Goal: Share content

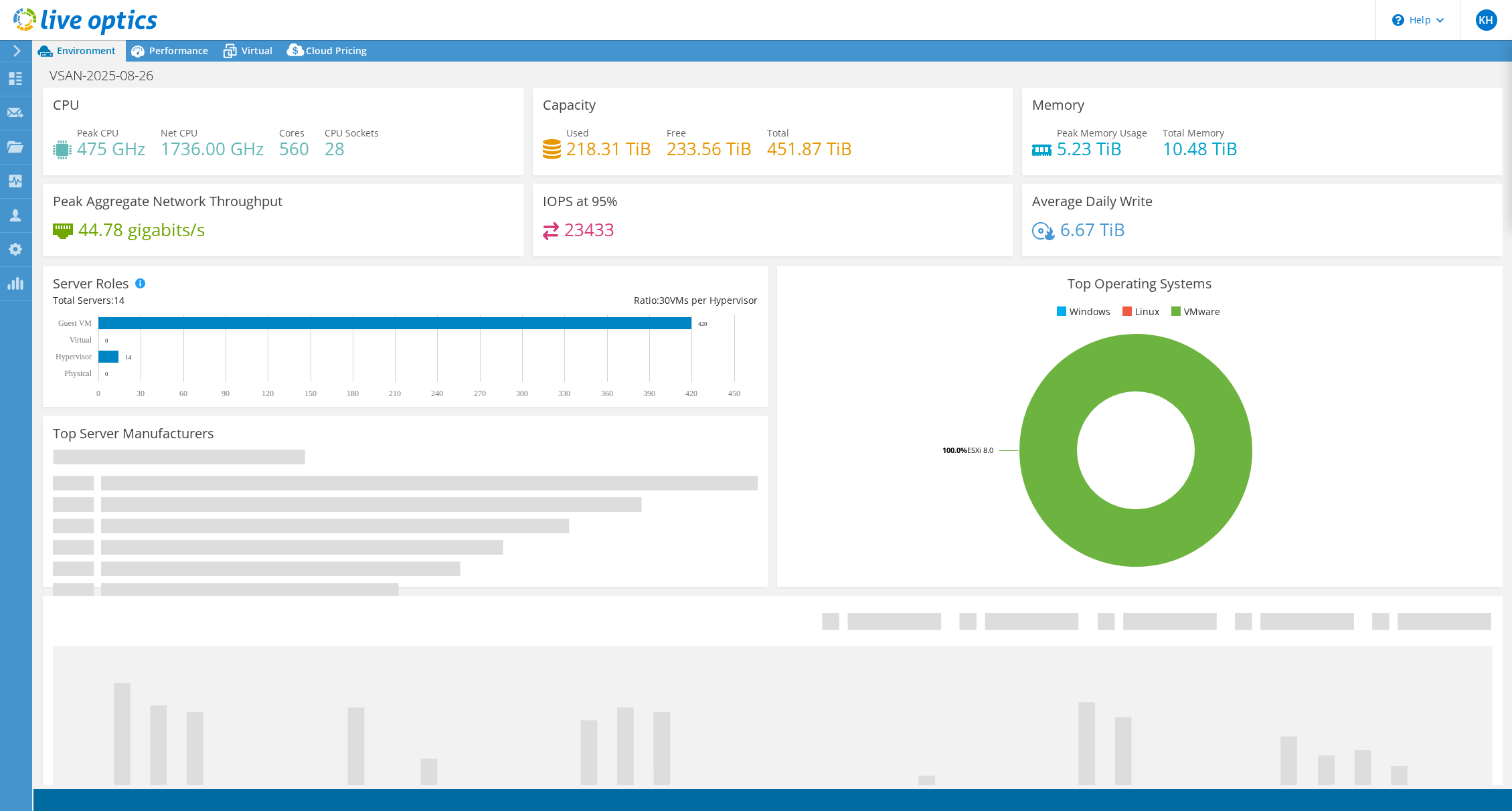
select select "USD"
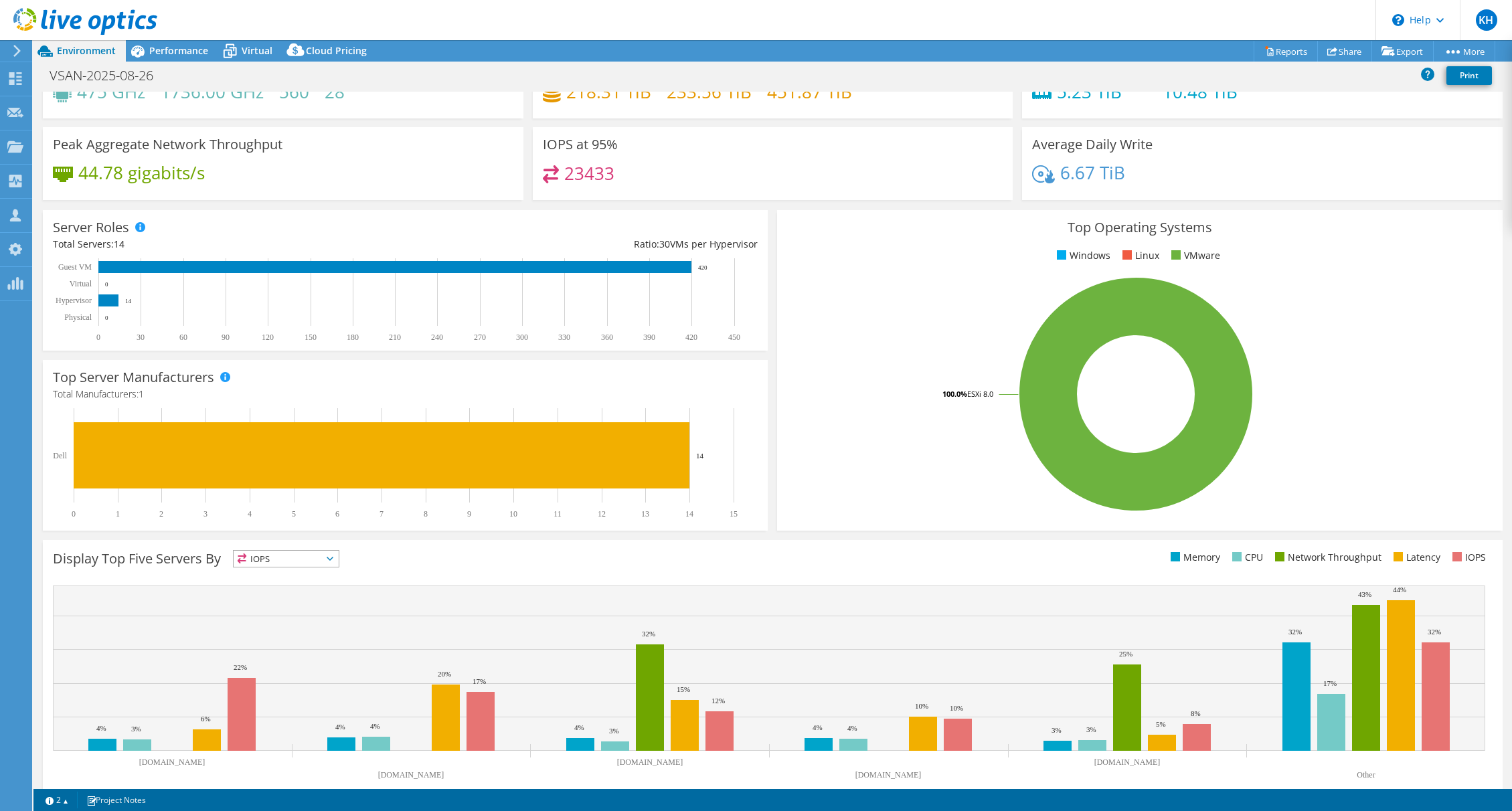
scroll to position [64, 0]
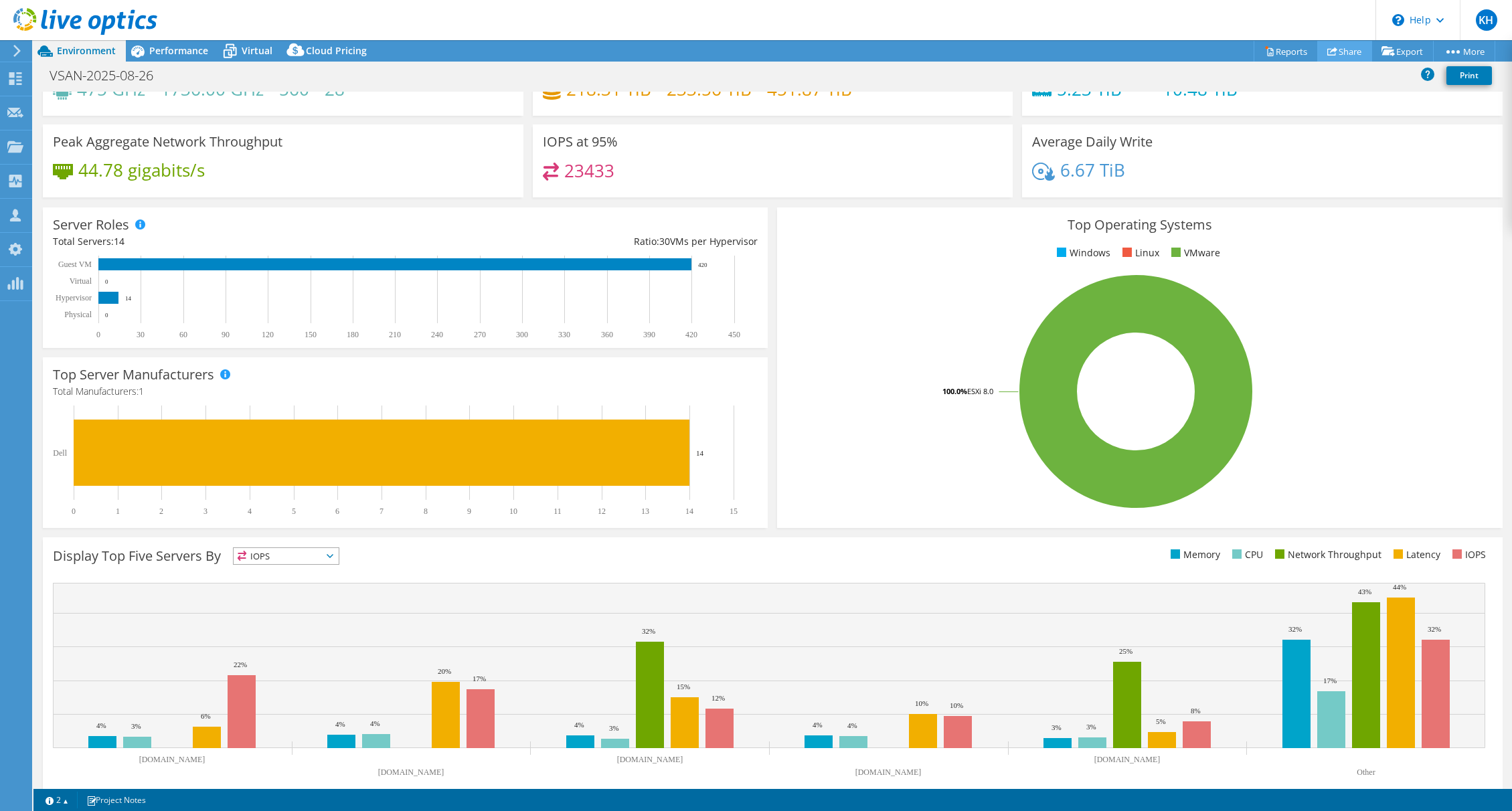
click at [1349, 45] on link "Share" at bounding box center [1345, 51] width 55 height 21
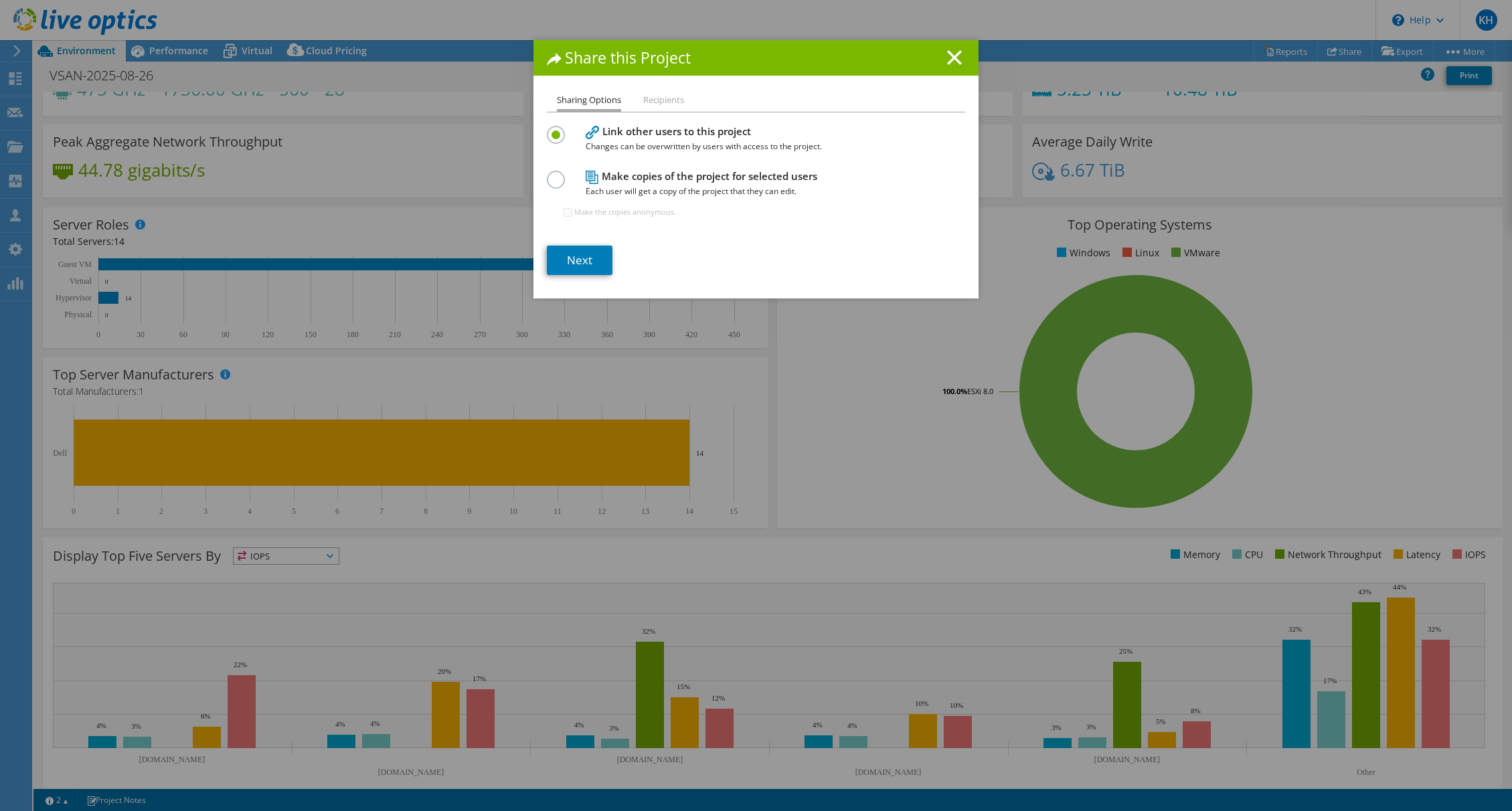
click at [671, 98] on li "Recipients" at bounding box center [664, 100] width 41 height 17
click at [666, 99] on li "Recipients" at bounding box center [664, 100] width 41 height 17
click at [555, 174] on label at bounding box center [558, 172] width 24 height 3
click at [0, 0] on input "radio" at bounding box center [0, 0] width 0 height 0
click at [583, 267] on link "Next" at bounding box center [579, 260] width 66 height 29
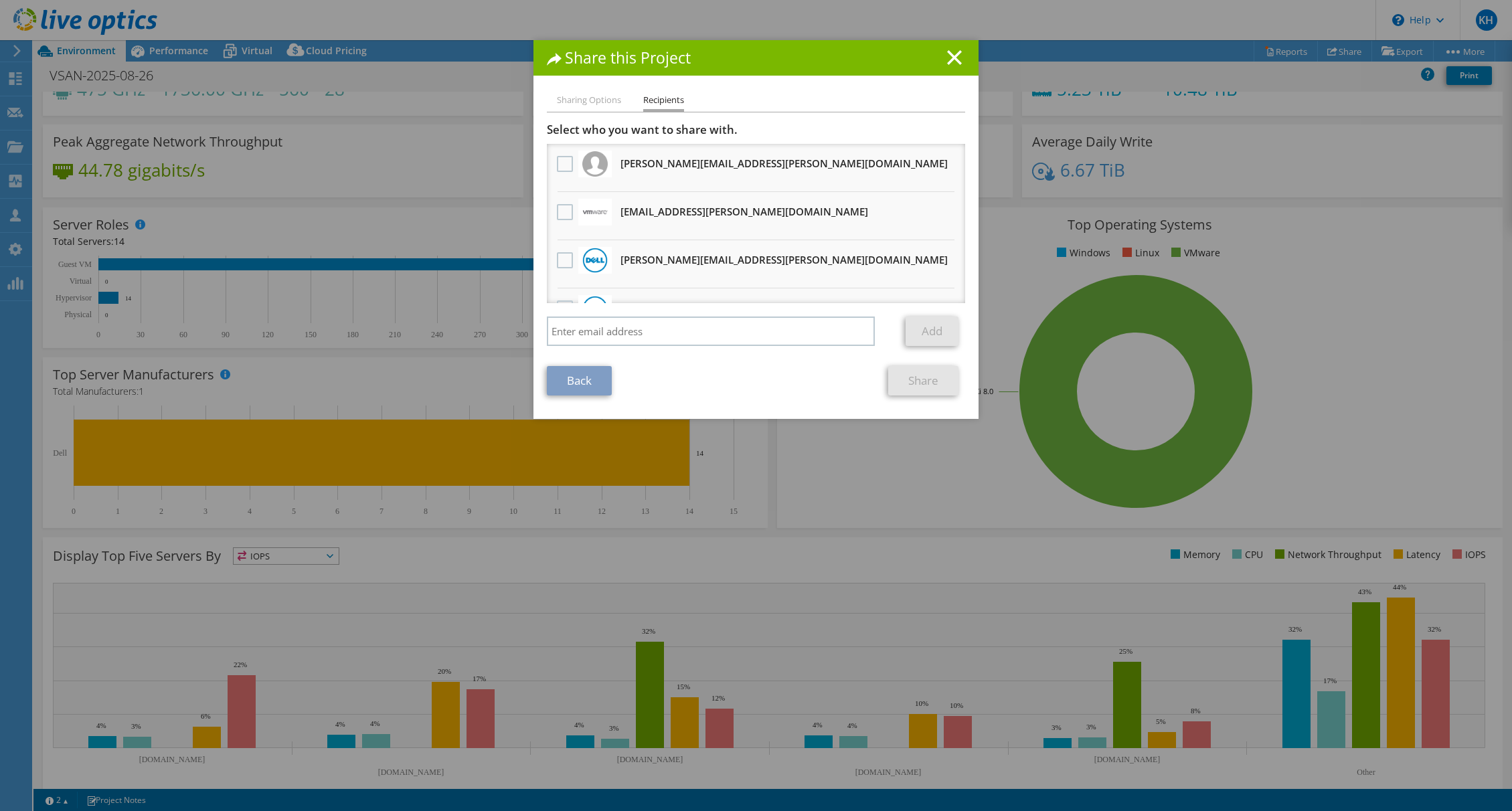
click at [640, 203] on h3 "[EMAIL_ADDRESS][PERSON_NAME][DOMAIN_NAME] Will receive an anonymous copy" at bounding box center [744, 212] width 247 height 22
click at [567, 207] on label at bounding box center [567, 212] width 20 height 16
click at [0, 0] on input "checkbox" at bounding box center [0, 0] width 0 height 0
click at [930, 378] on link "Share" at bounding box center [923, 380] width 71 height 29
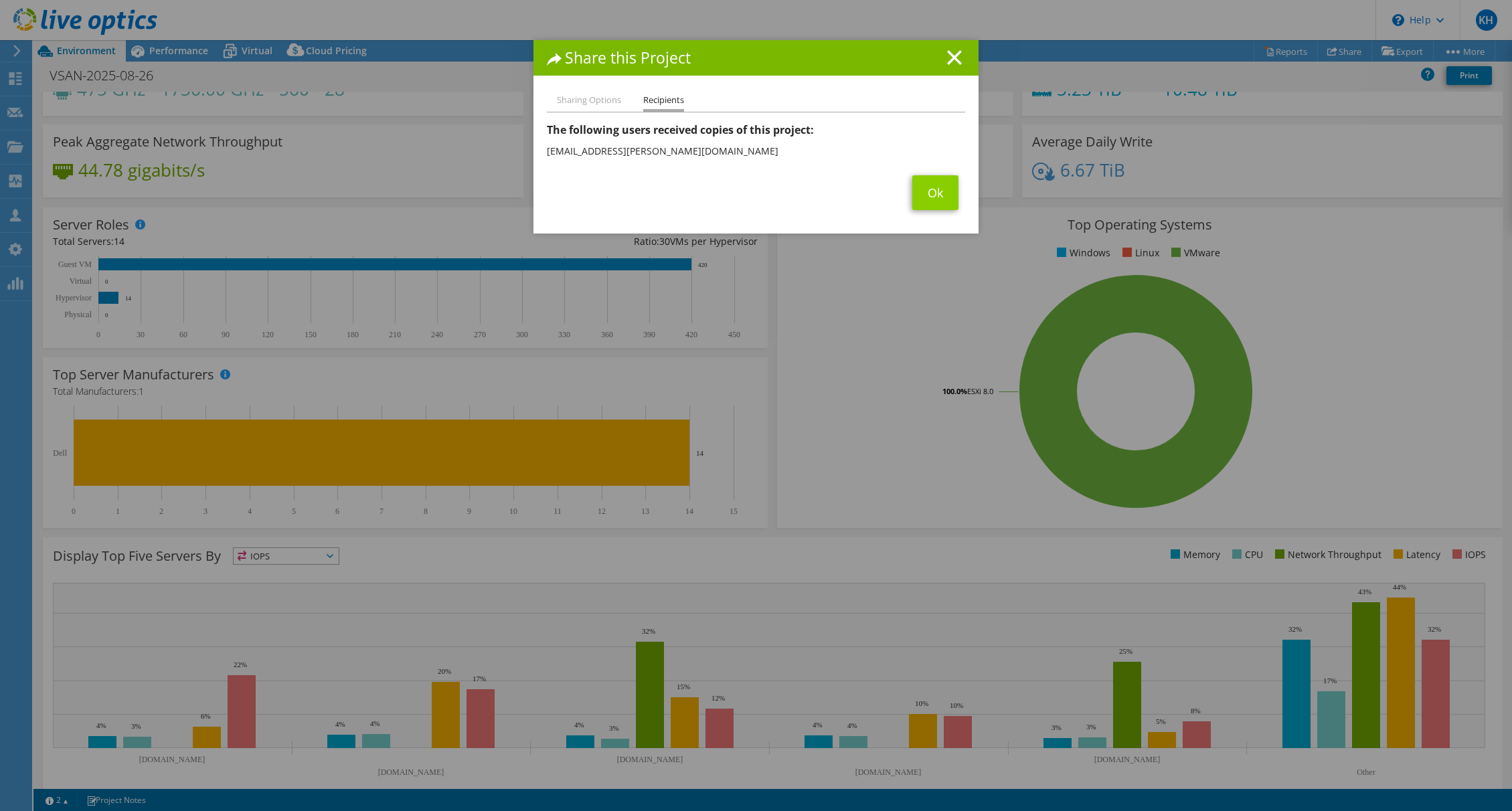
click at [934, 182] on link "Ok" at bounding box center [935, 192] width 46 height 34
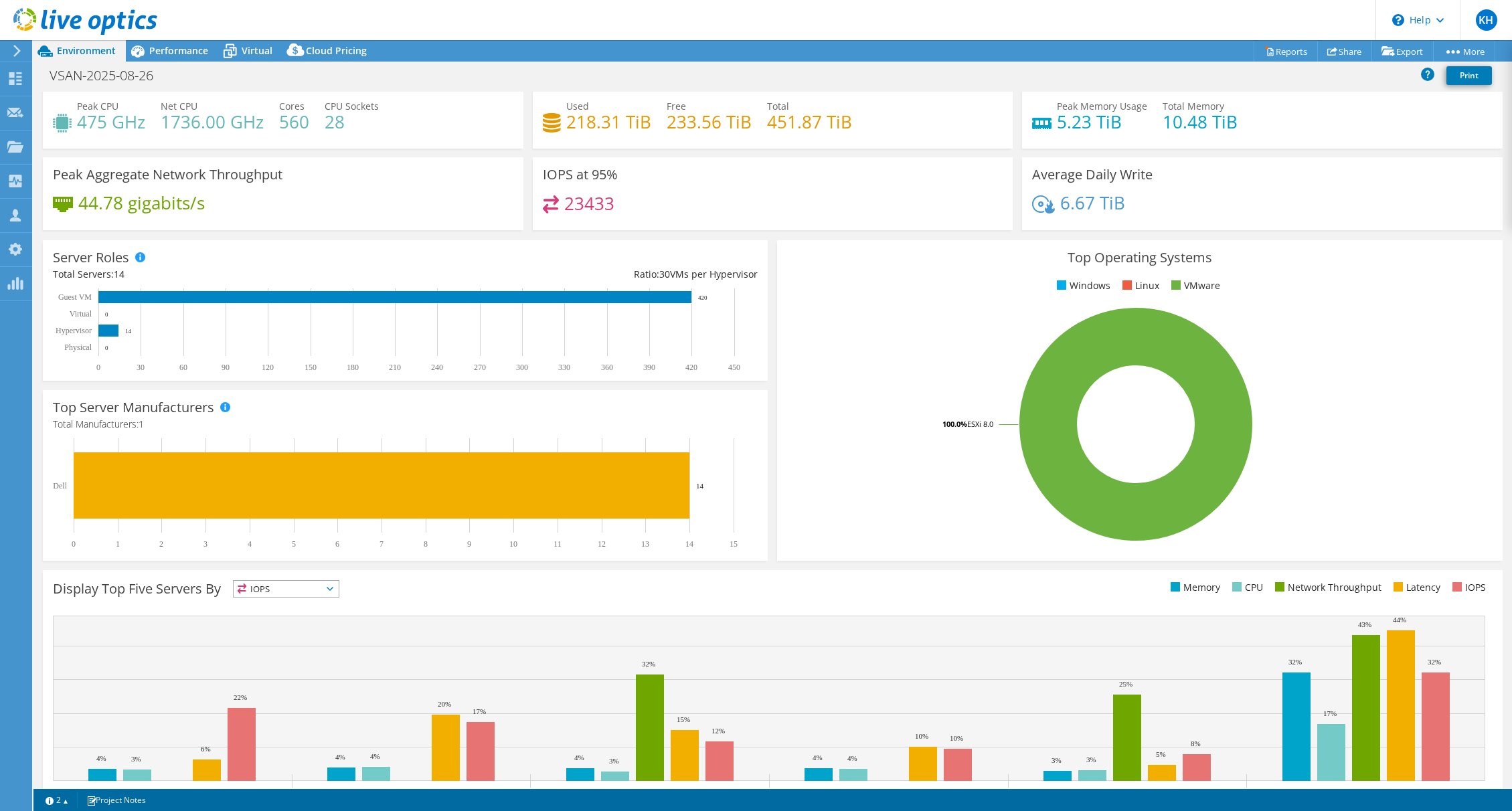
scroll to position [0, 0]
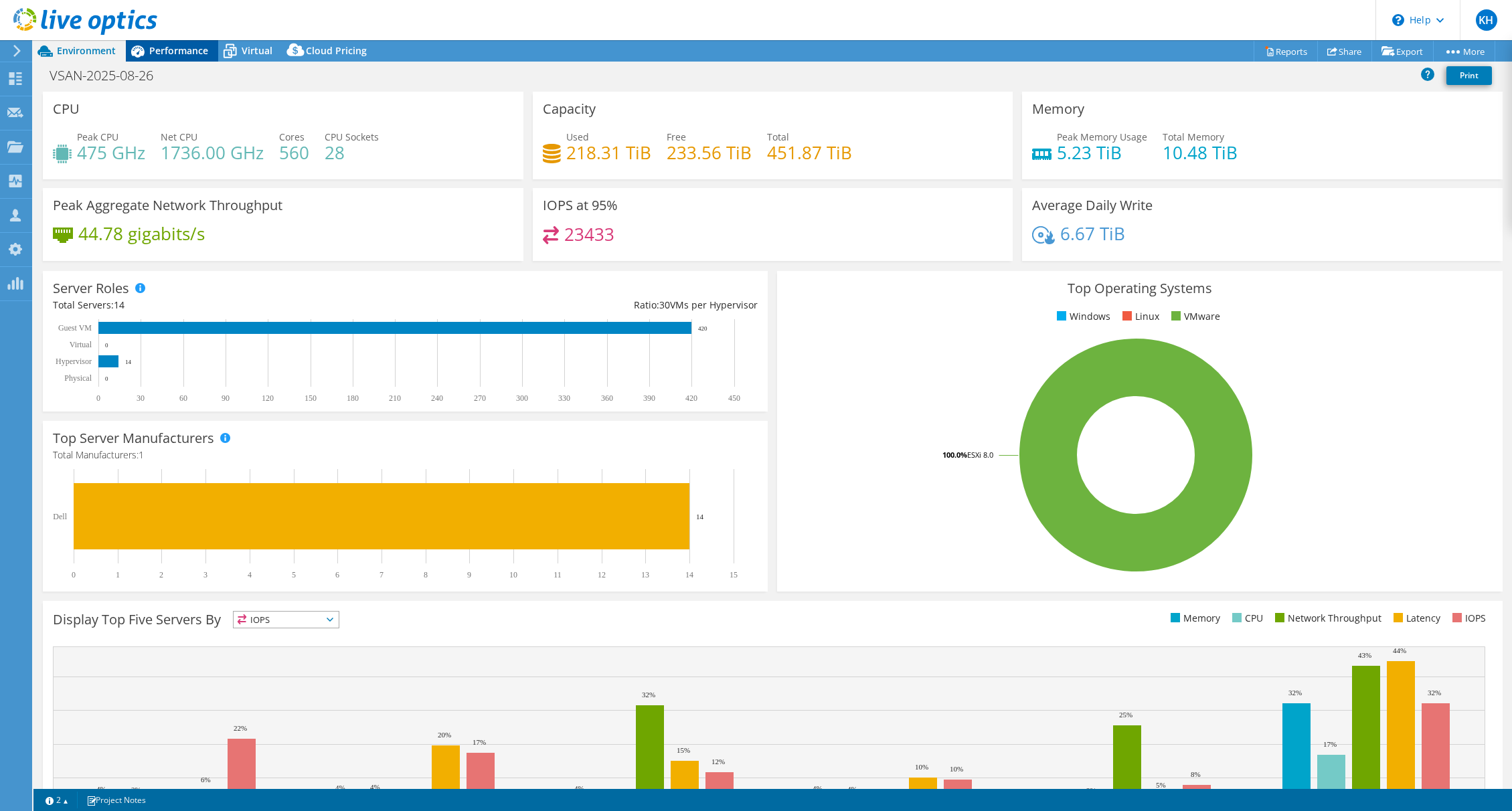
click at [174, 53] on span "Performance" at bounding box center [179, 50] width 59 height 13
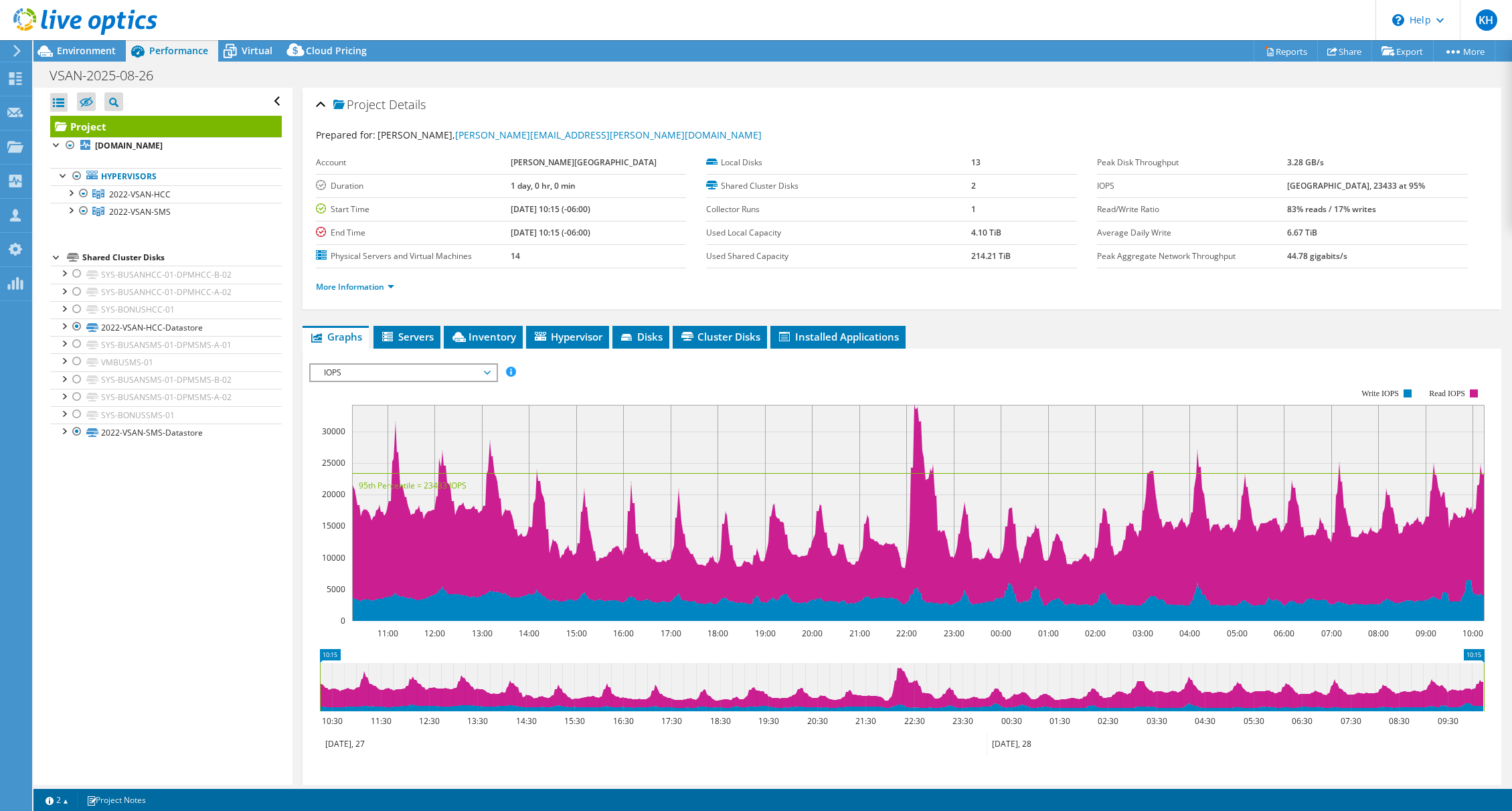
scroll to position [127, 0]
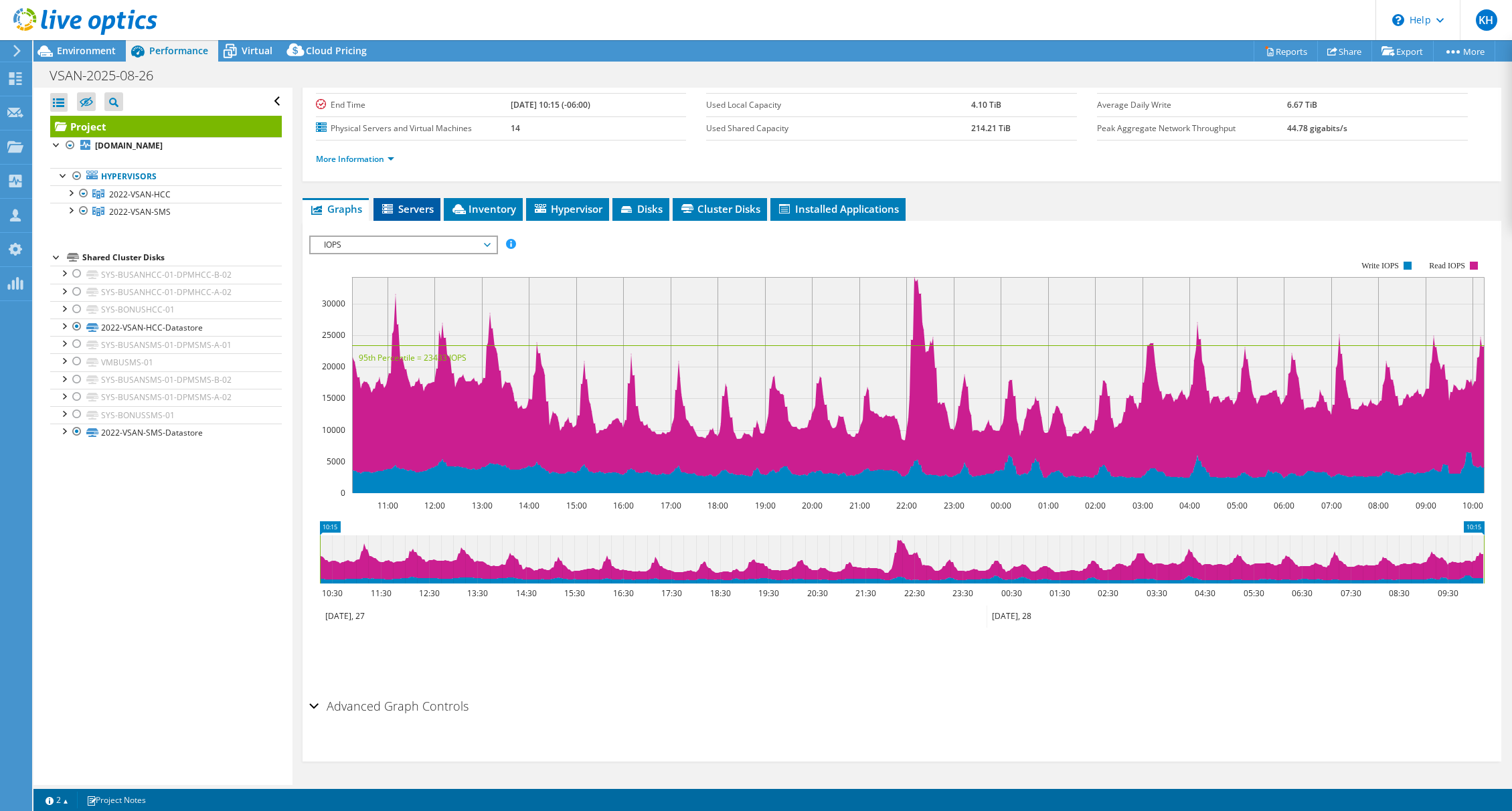
click at [408, 203] on span "Servers" at bounding box center [406, 209] width 54 height 14
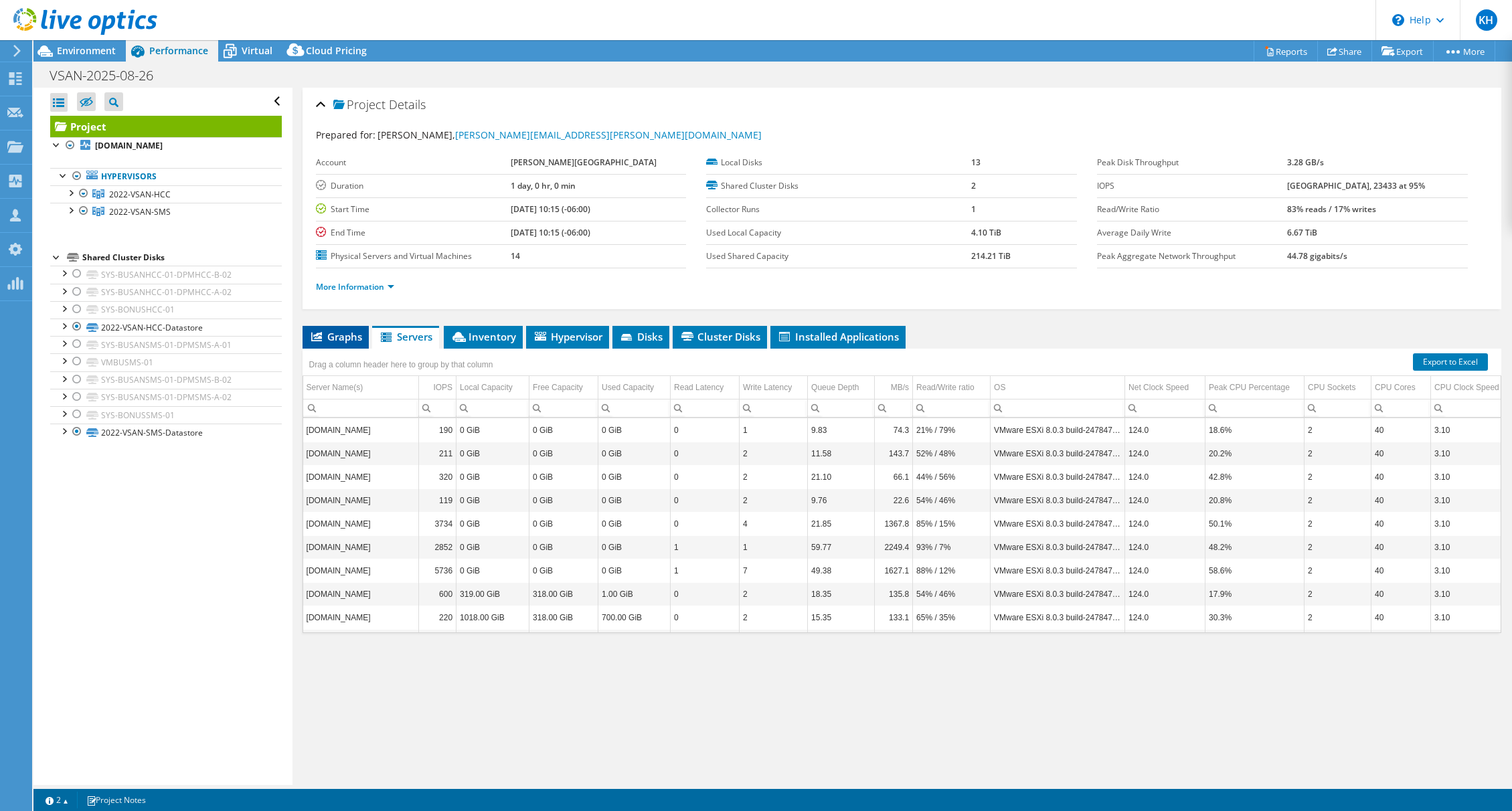
click at [334, 340] on span "Graphs" at bounding box center [336, 336] width 53 height 14
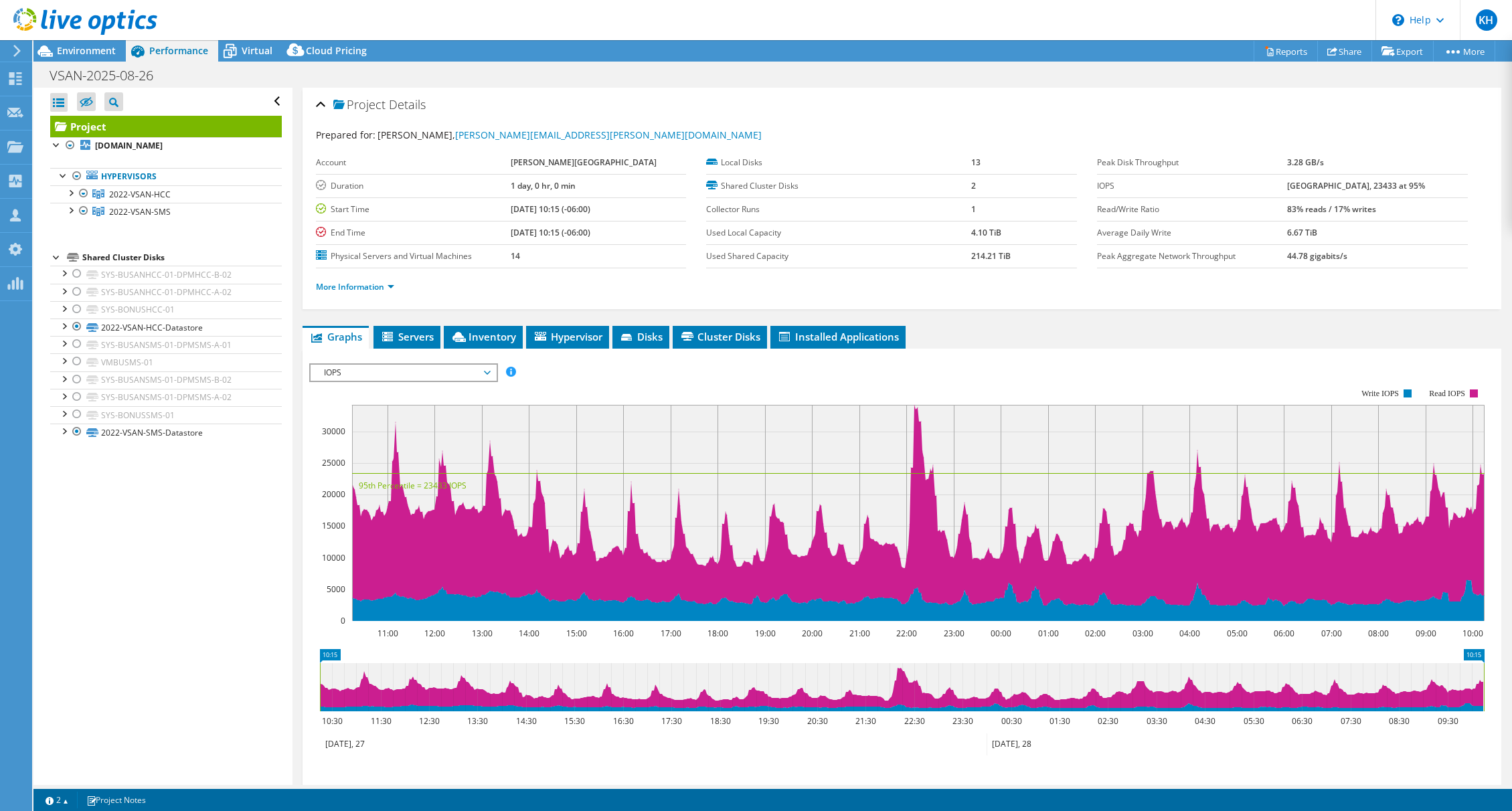
scroll to position [127, 0]
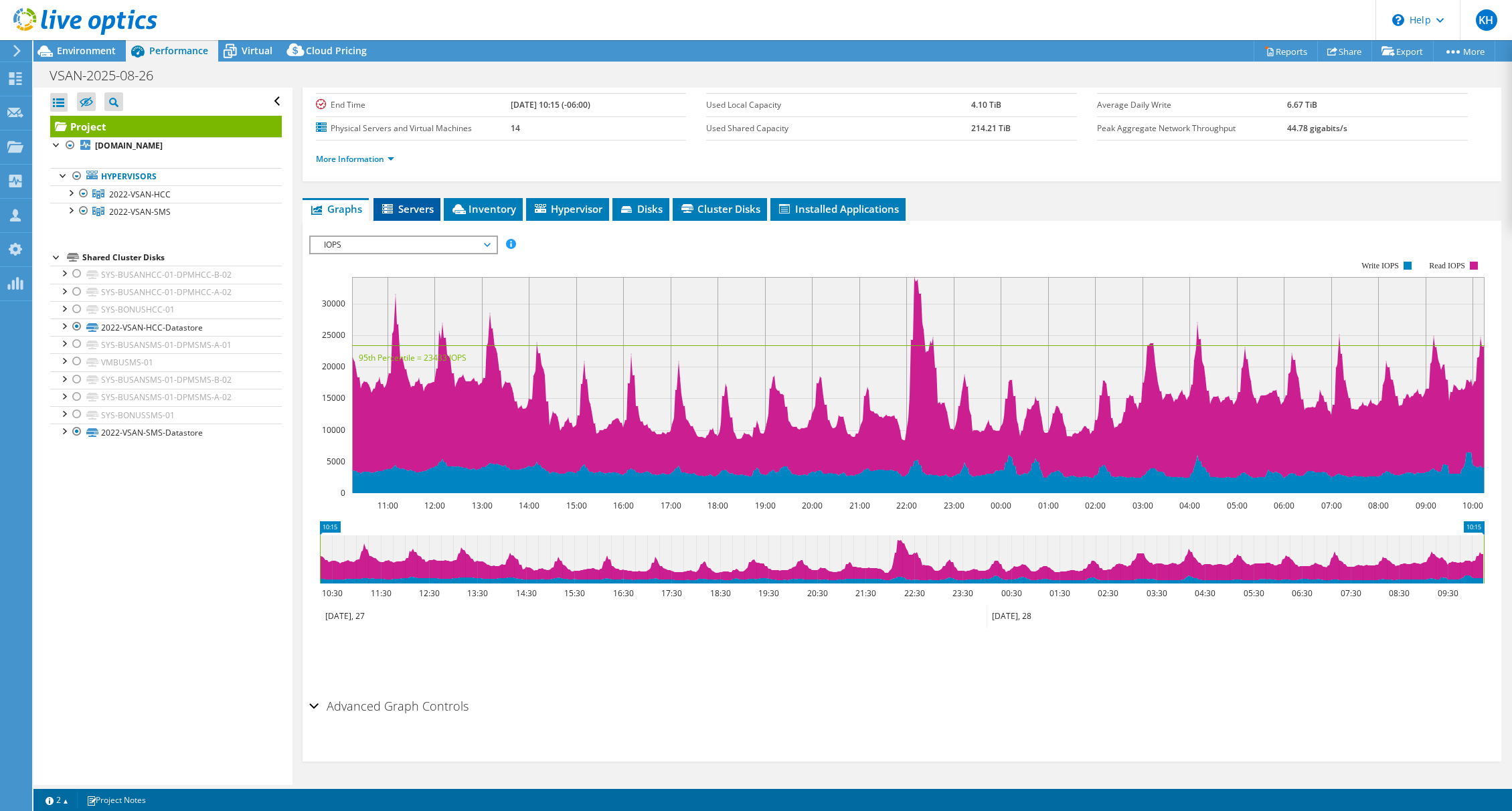
click at [414, 214] on span "Servers" at bounding box center [406, 209] width 54 height 14
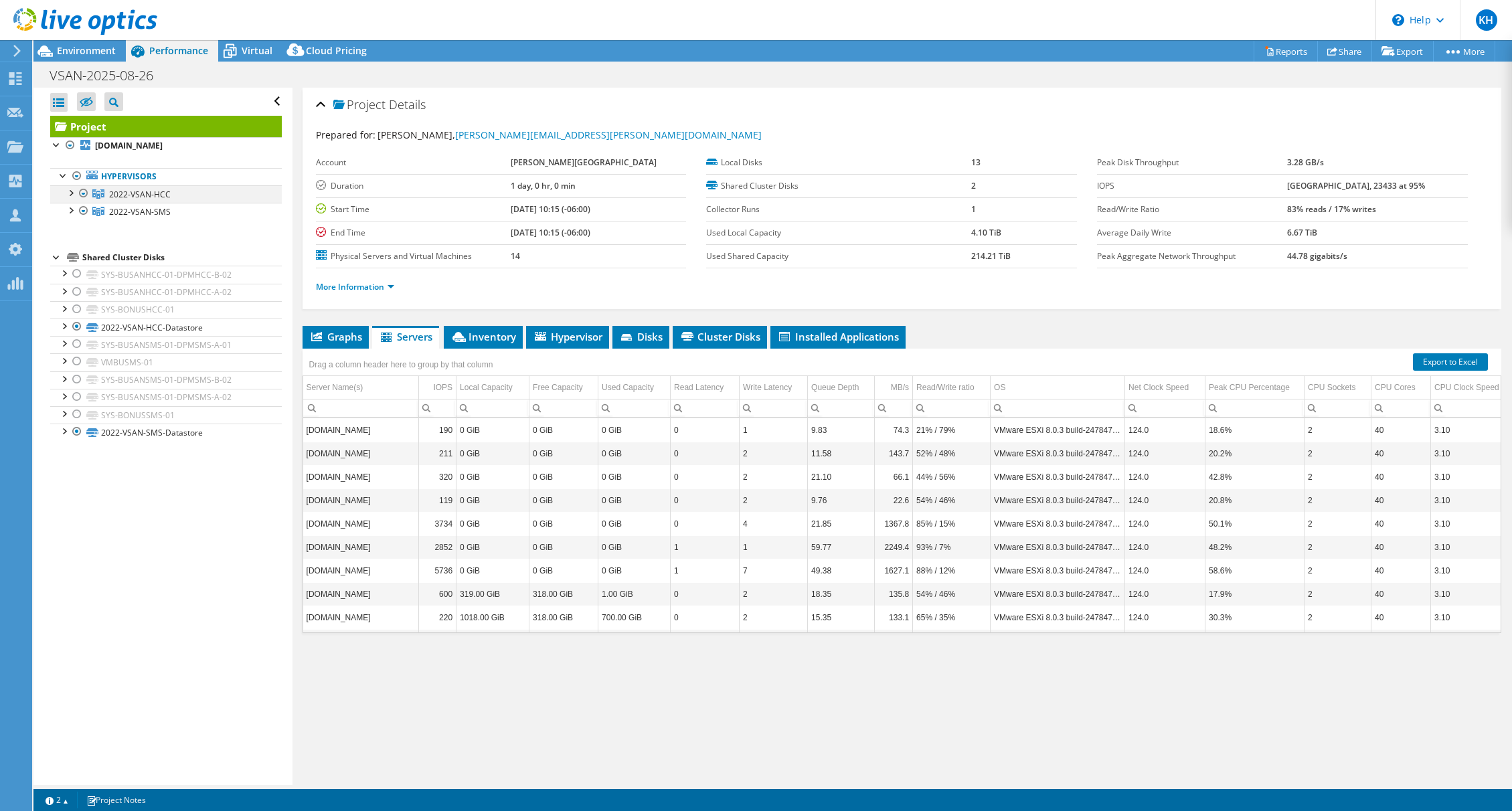
click at [70, 195] on div at bounding box center [71, 192] width 14 height 14
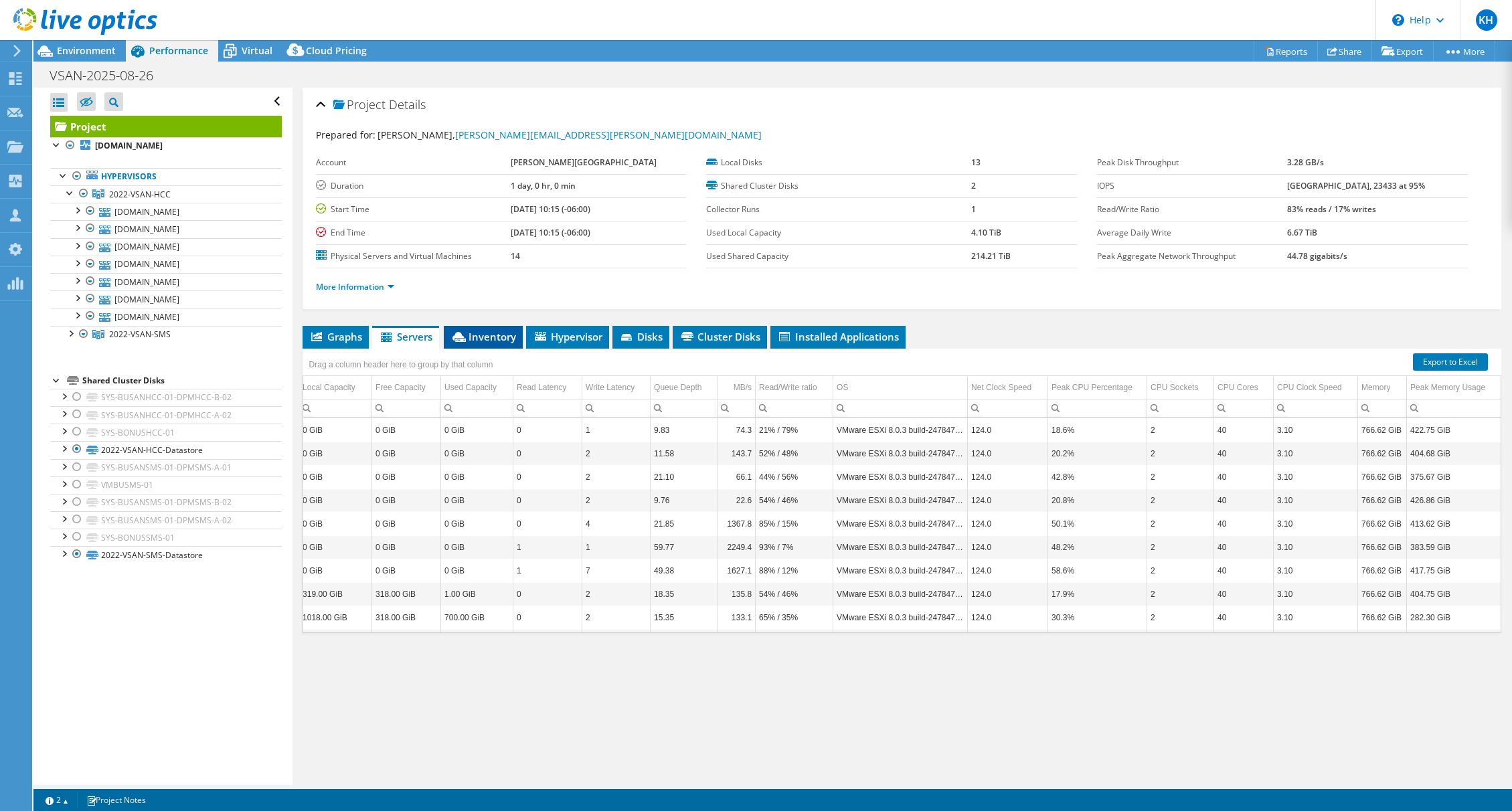
click at [486, 342] on span "Inventory" at bounding box center [483, 336] width 66 height 14
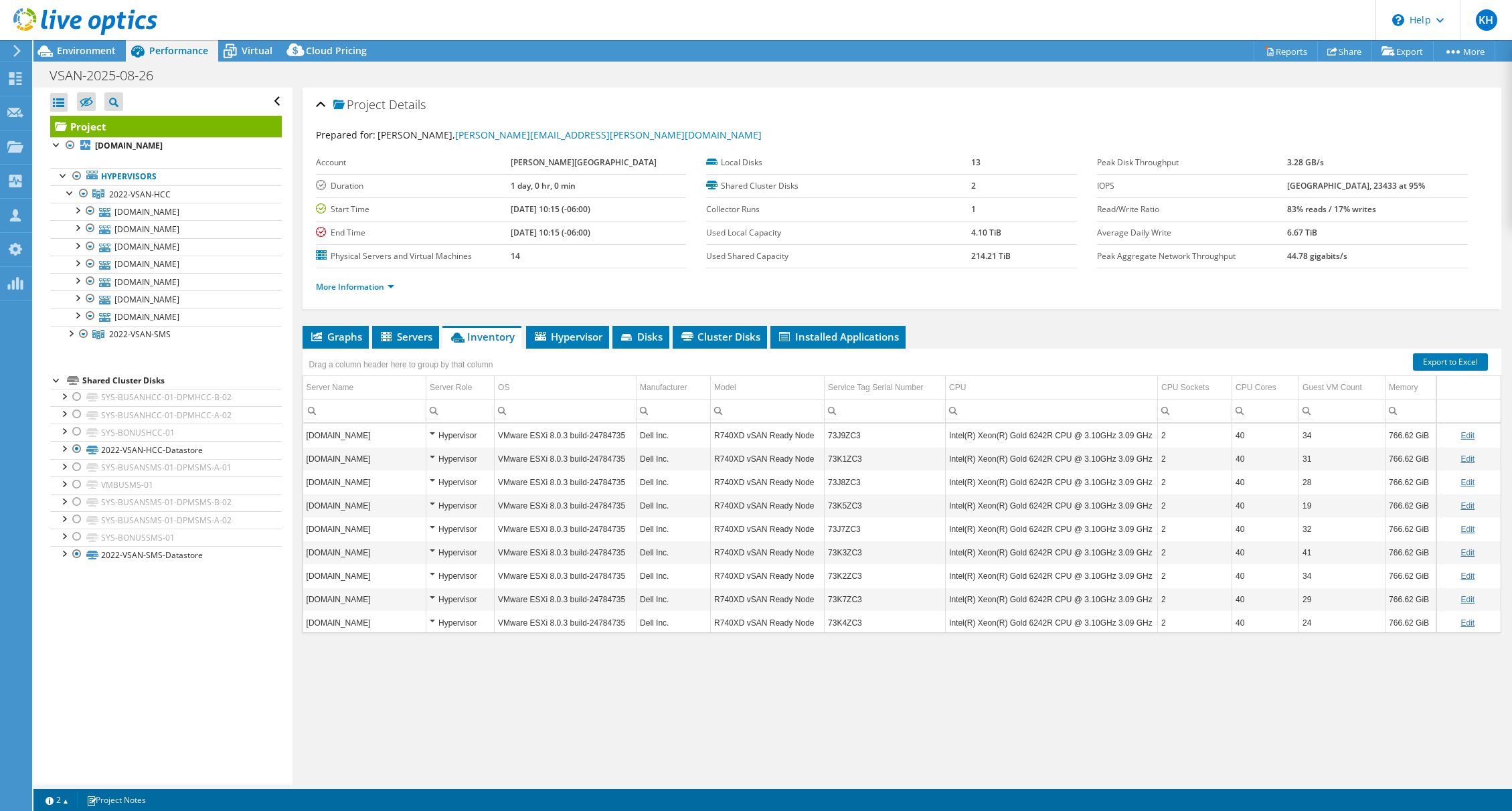
scroll to position [0, 5]
drag, startPoint x: 944, startPoint y: 433, endPoint x: 1061, endPoint y: 435, distance: 117.0
click at [1061, 435] on td "Intel(R) Xeon(R) Gold 6242R CPU @ 3.10GHz 3.09 GHz" at bounding box center [1046, 435] width 212 height 24
click at [1037, 346] on ul "Graphs Servers Inventory Hypervisor Disks Cluster Disks Installed Applications" at bounding box center [902, 336] width 1199 height 23
click at [575, 335] on span "Hypervisor" at bounding box center [567, 336] width 70 height 14
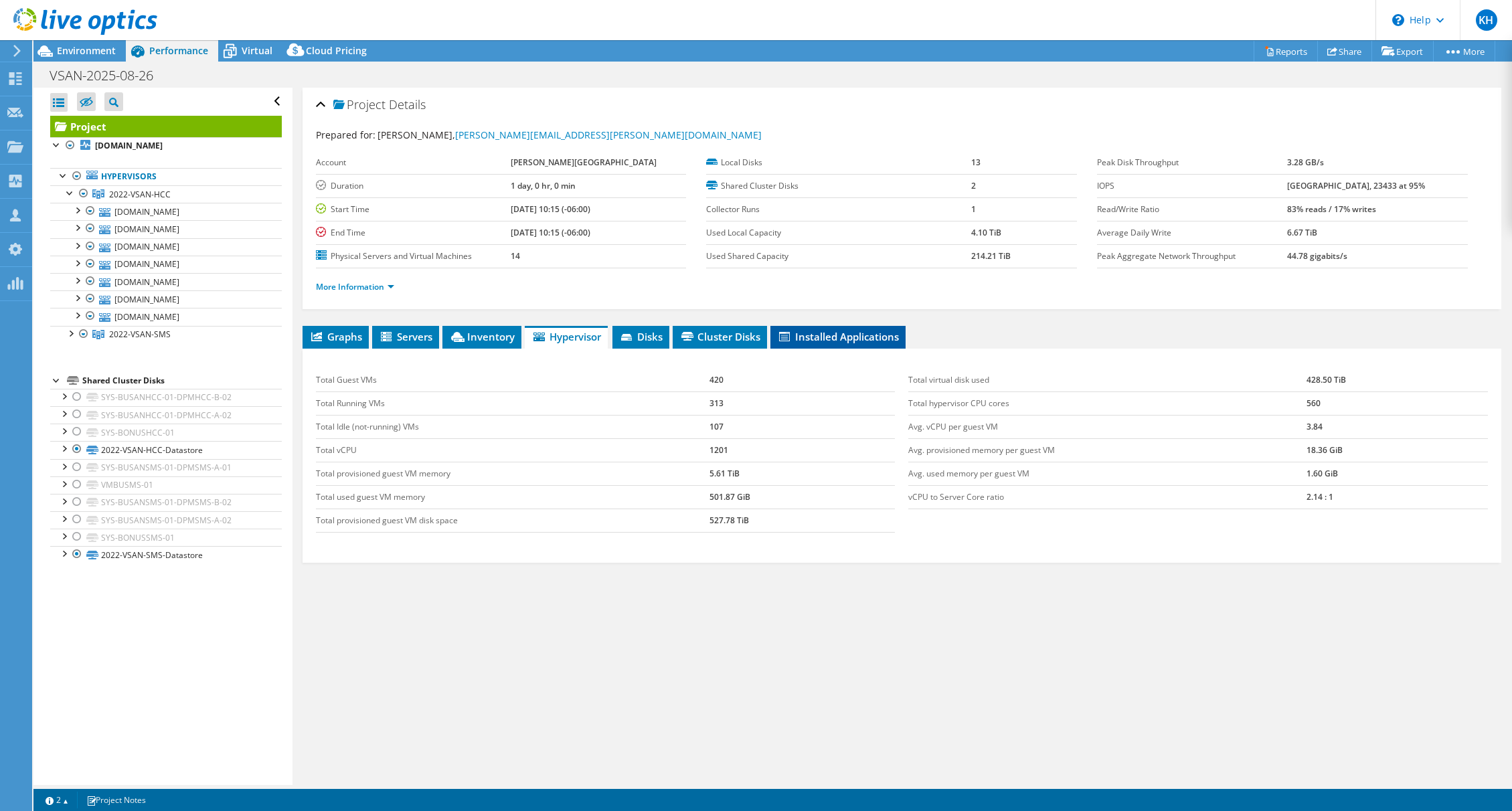
click at [870, 341] on span "Installed Applications" at bounding box center [838, 336] width 122 height 14
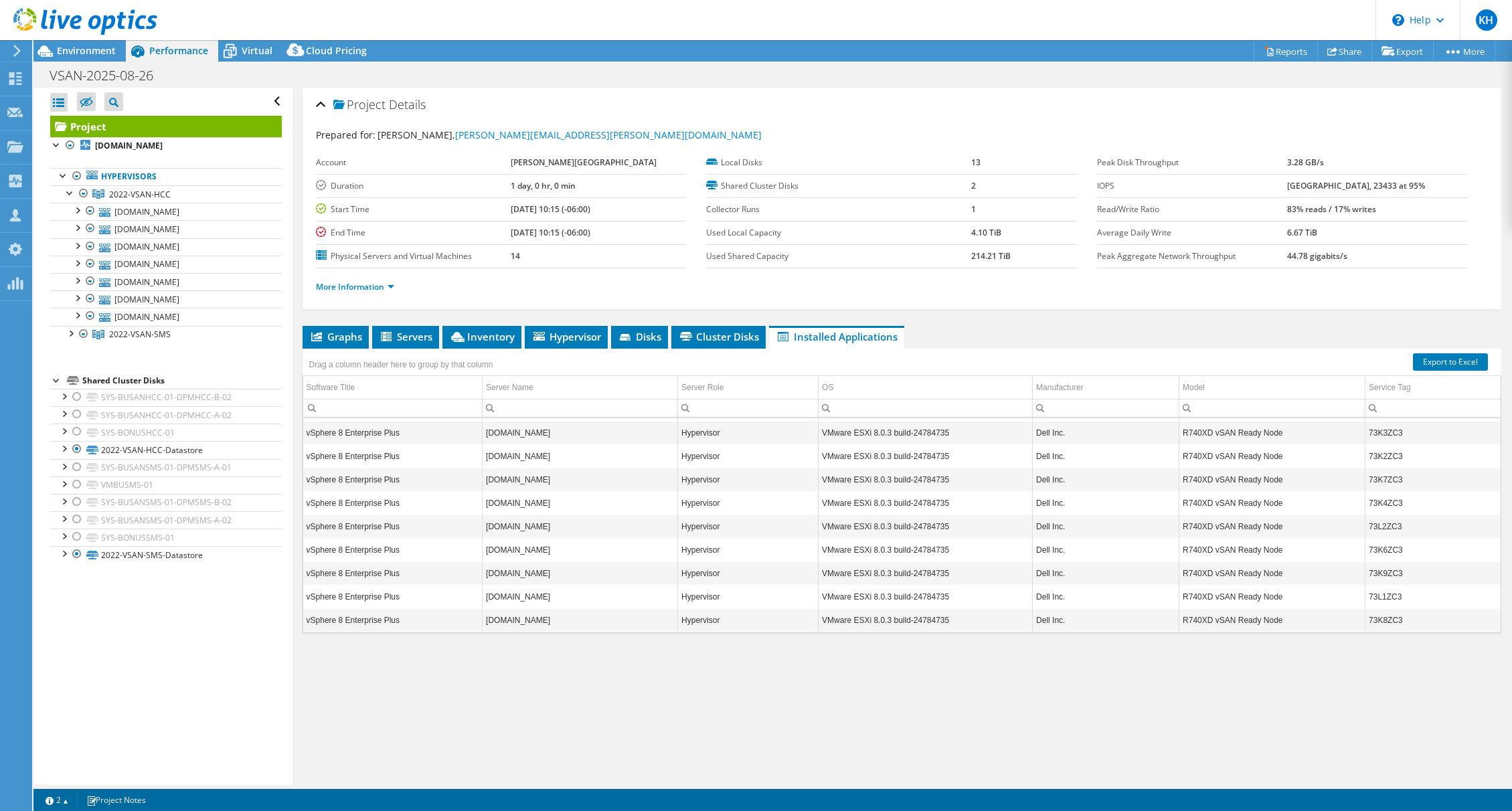
scroll to position [0, 0]
click at [570, 334] on span "Hypervisor" at bounding box center [566, 336] width 70 height 14
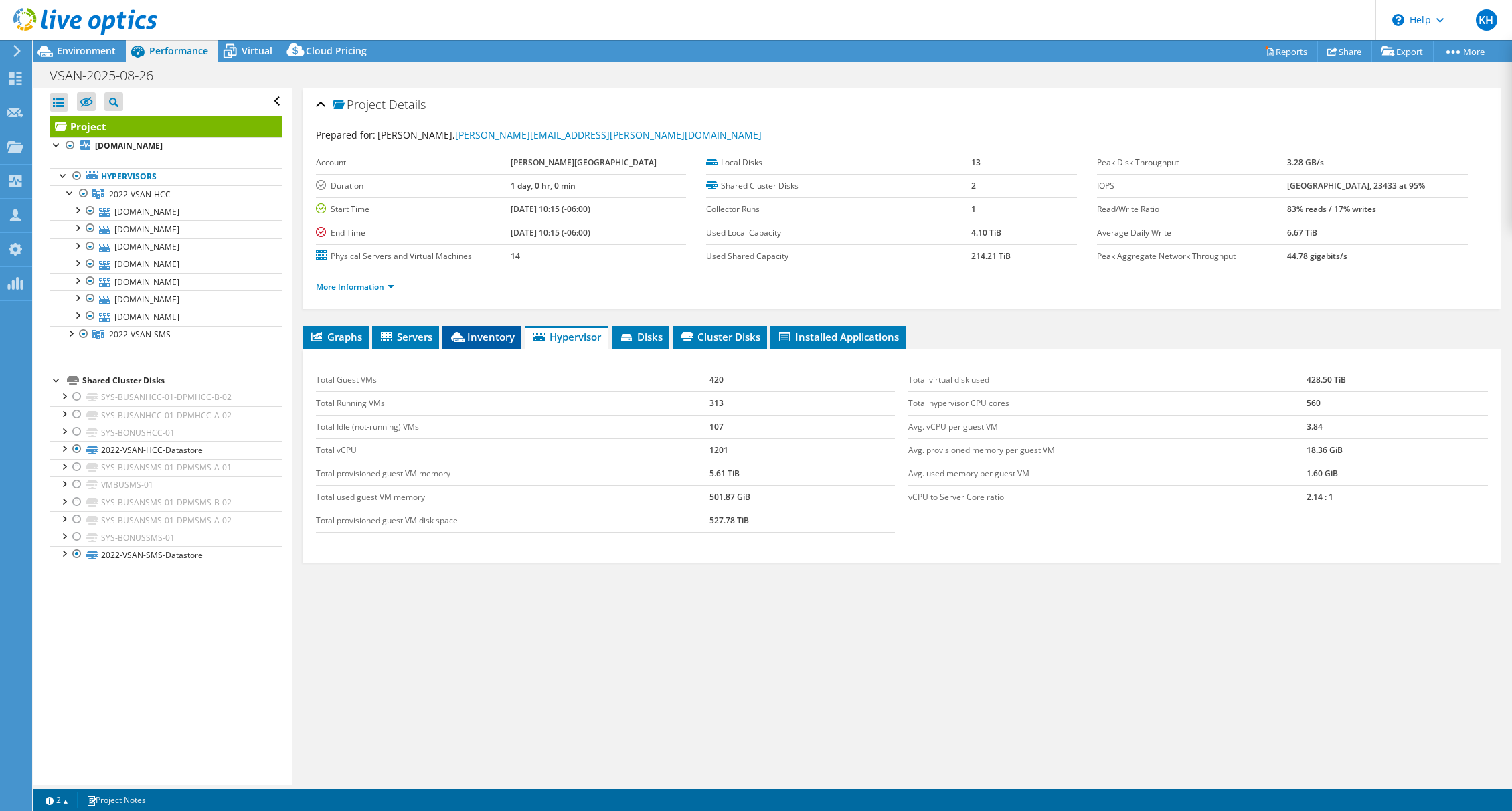
click at [493, 338] on span "Inventory" at bounding box center [482, 336] width 66 height 14
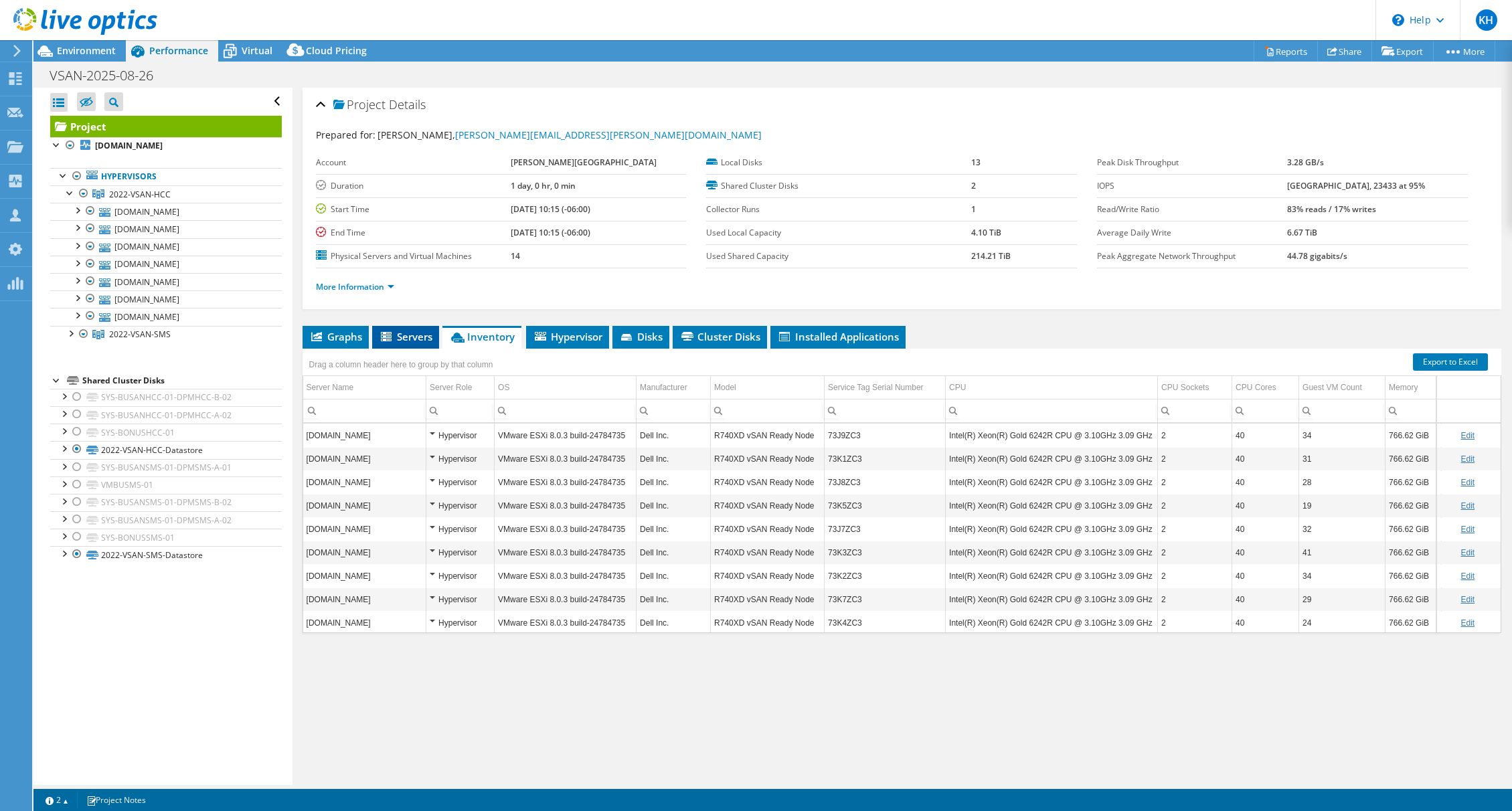
click at [409, 336] on span "Servers" at bounding box center [405, 336] width 54 height 14
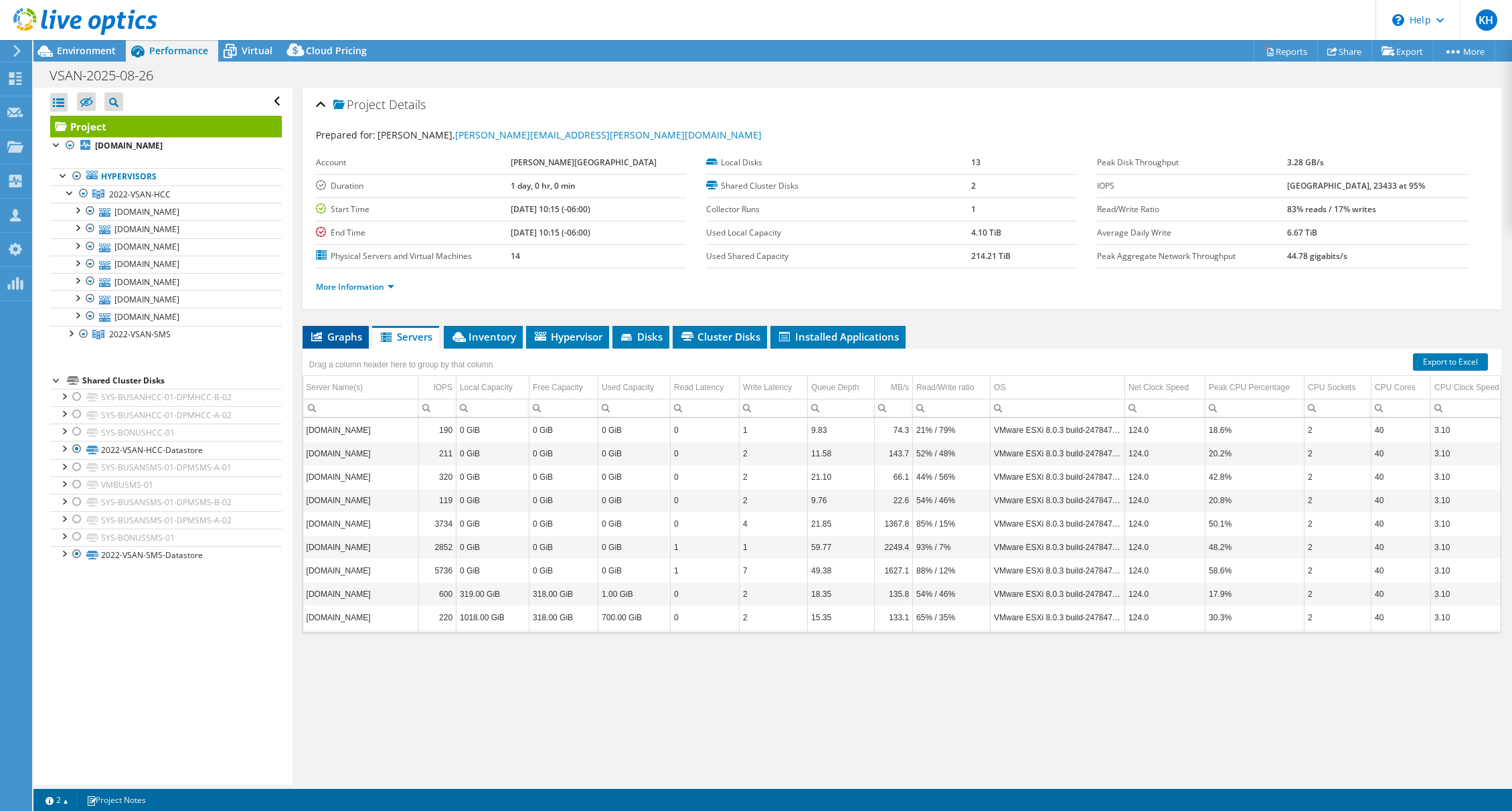
click at [339, 338] on span "Graphs" at bounding box center [336, 336] width 53 height 14
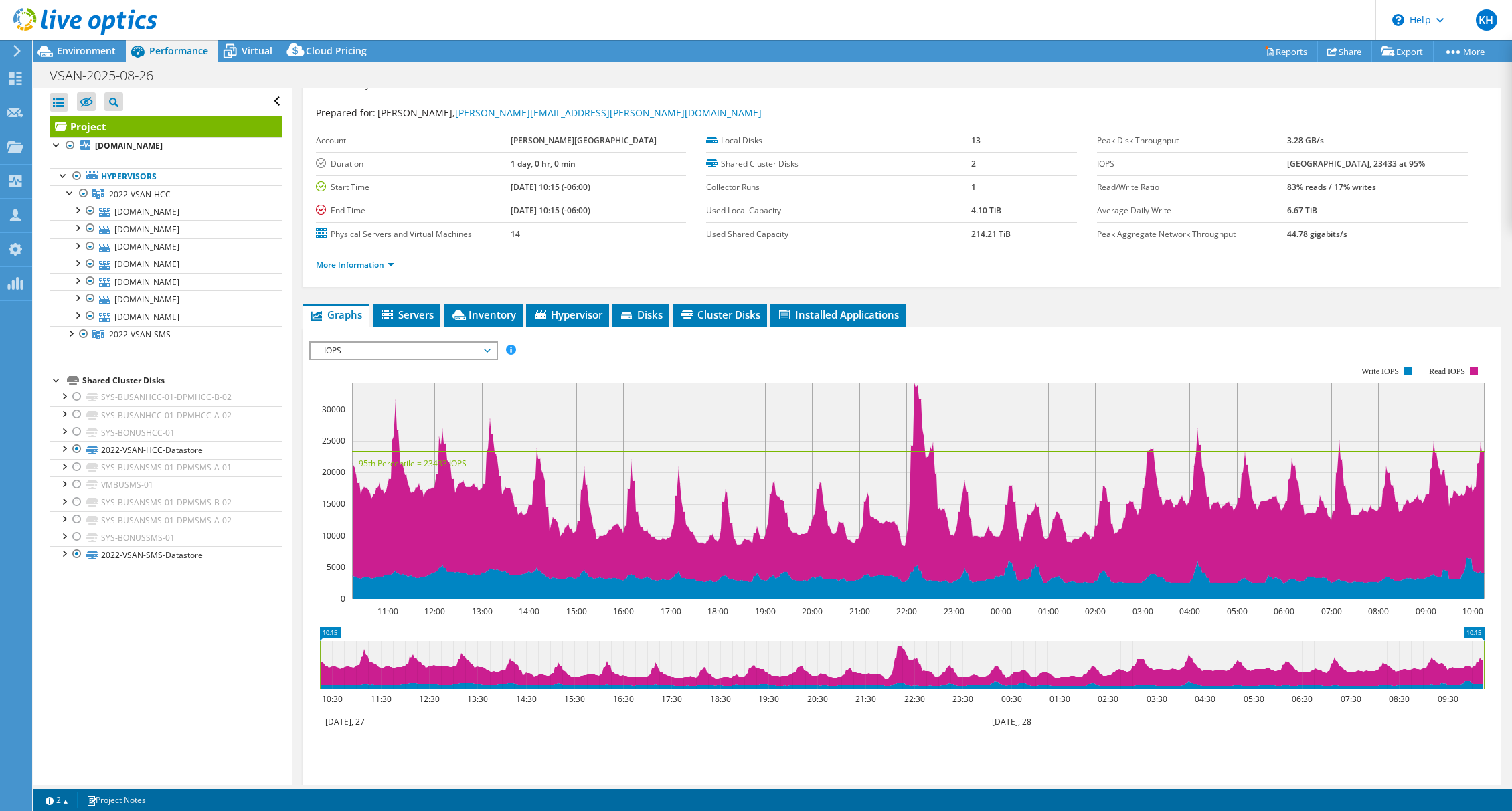
scroll to position [28, 0]
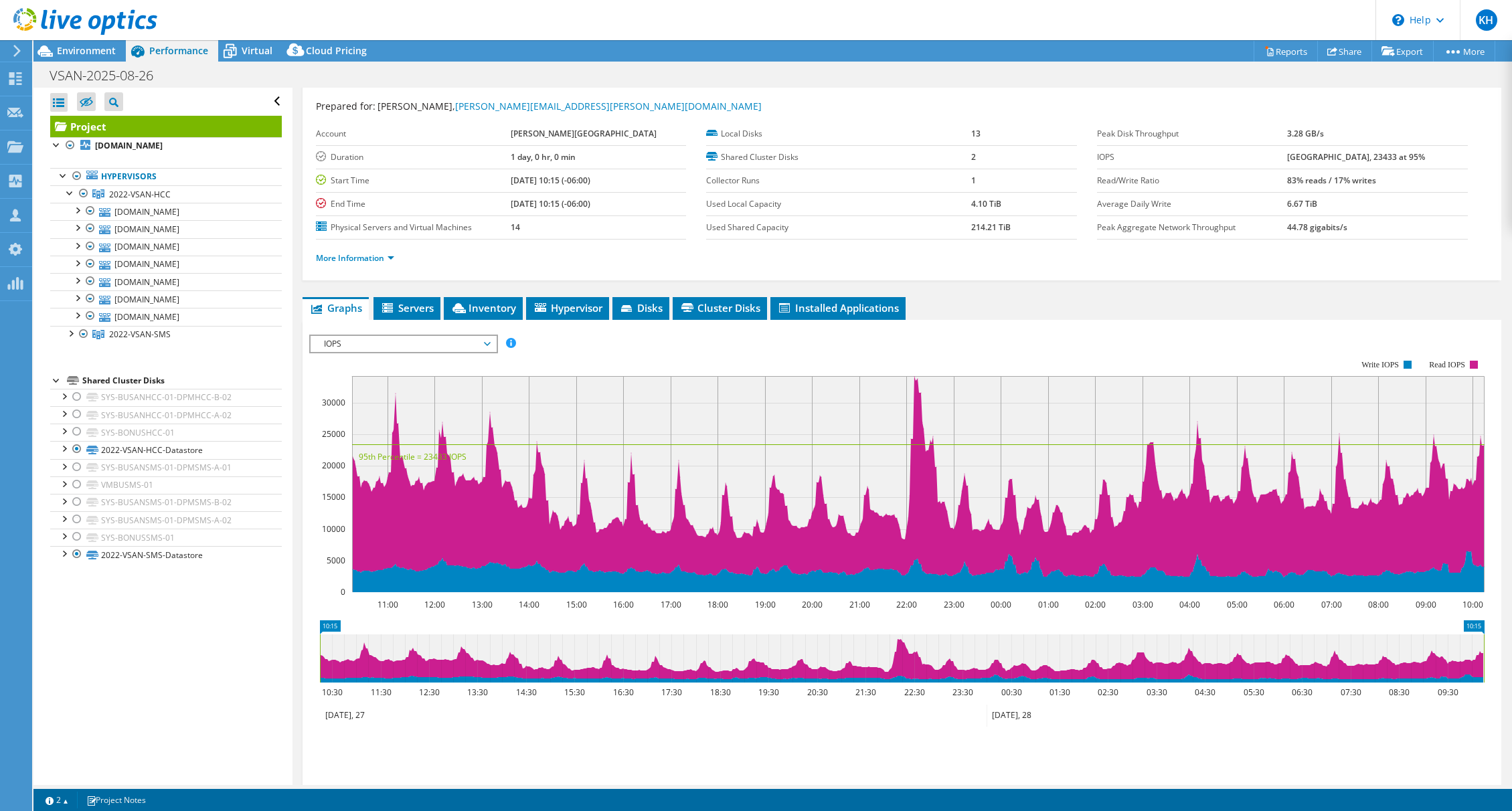
click at [486, 347] on span "IOPS" at bounding box center [402, 343] width 172 height 16
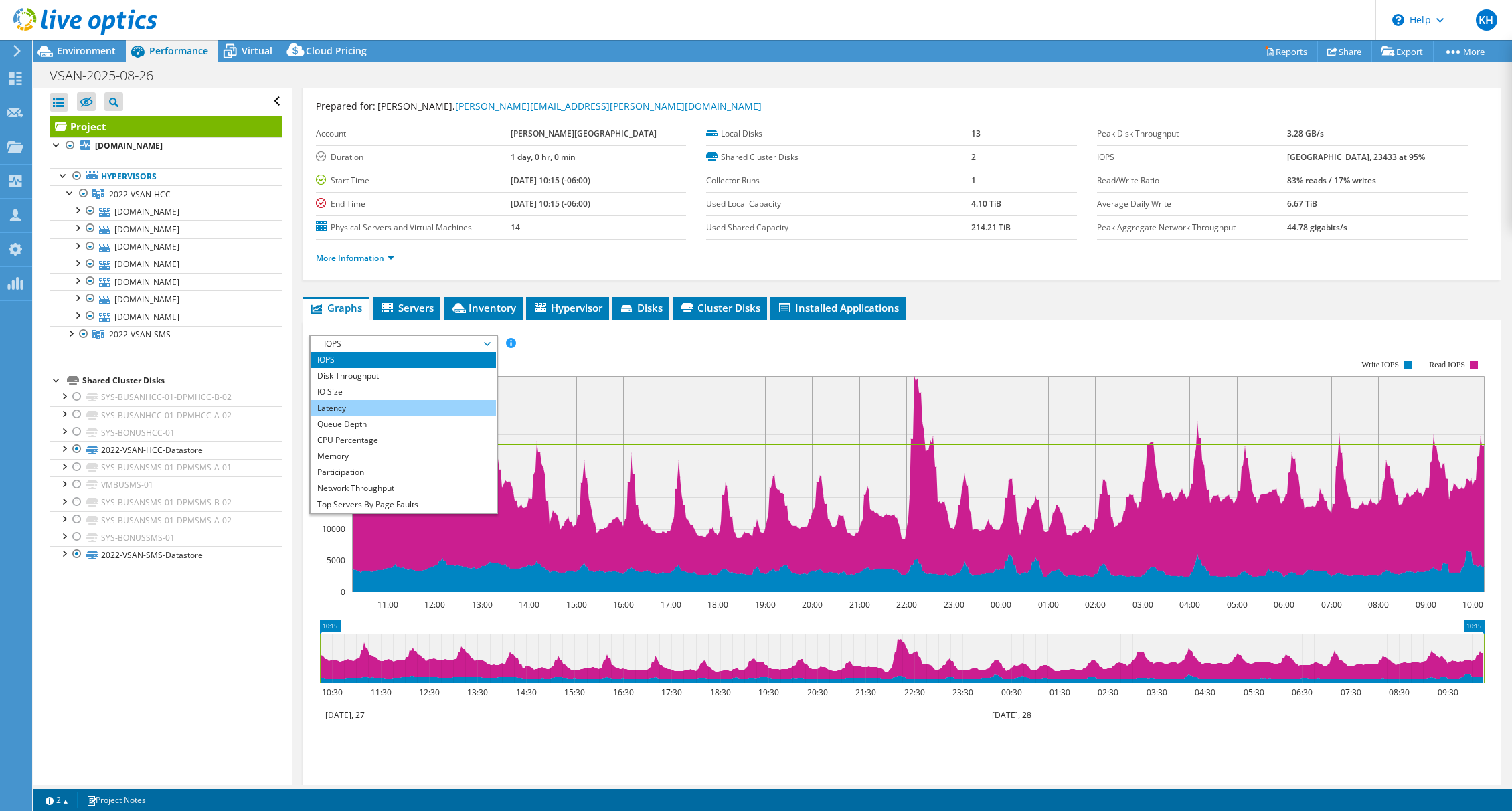
click at [471, 405] on li "Latency" at bounding box center [403, 408] width 185 height 16
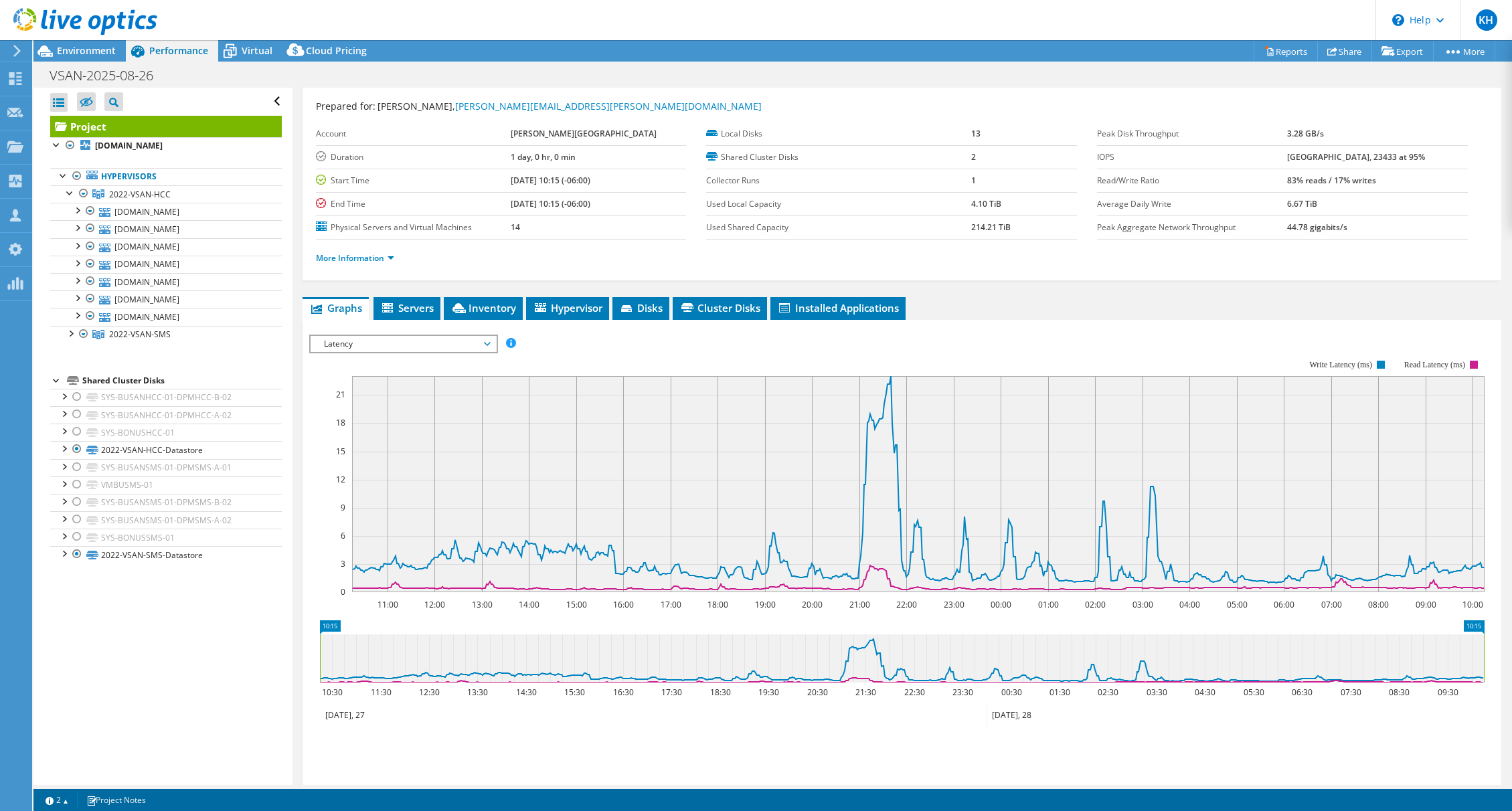
click at [449, 347] on span "Latency" at bounding box center [402, 343] width 172 height 16
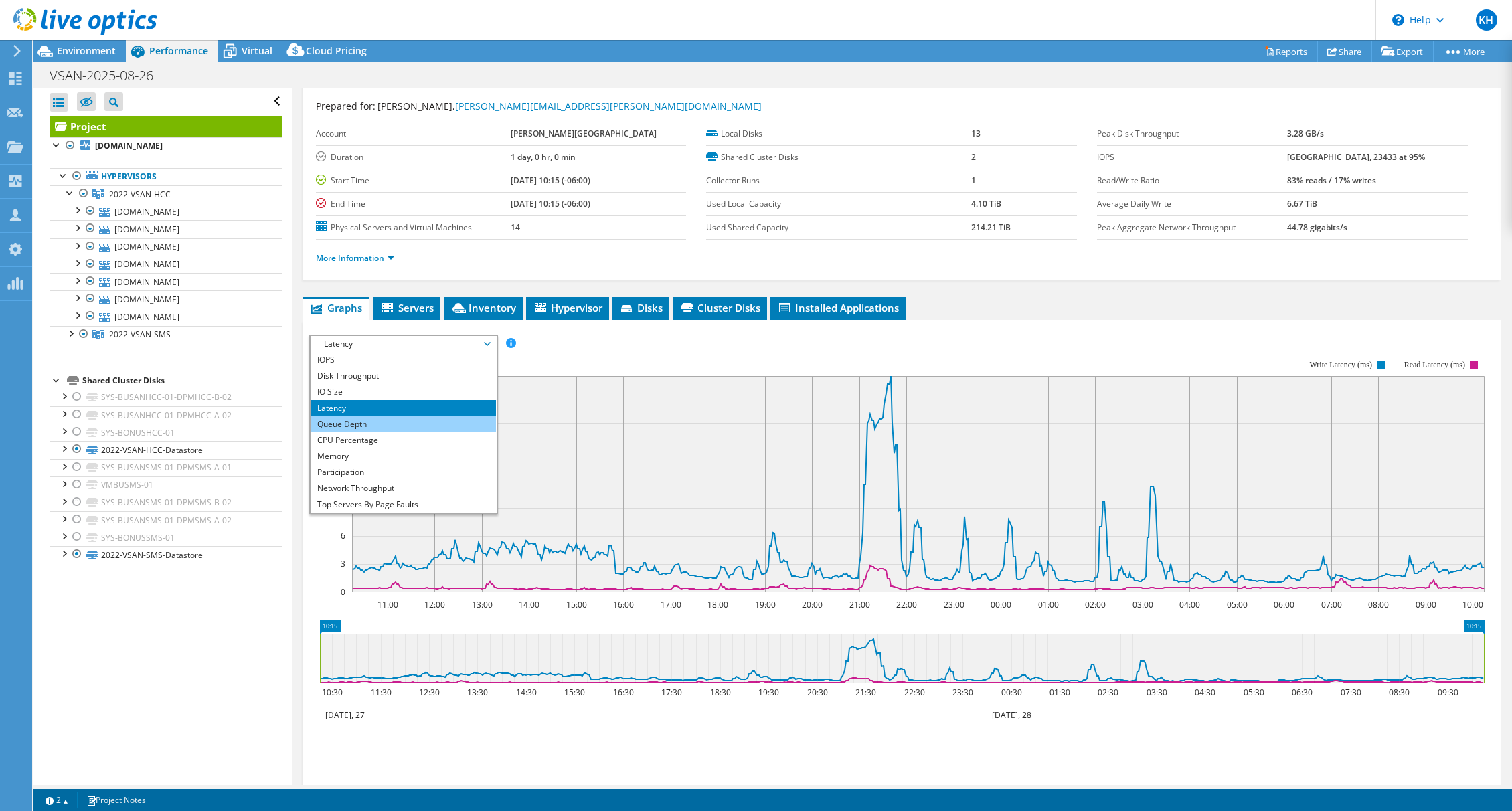
click at [447, 429] on li "Queue Depth" at bounding box center [403, 424] width 185 height 16
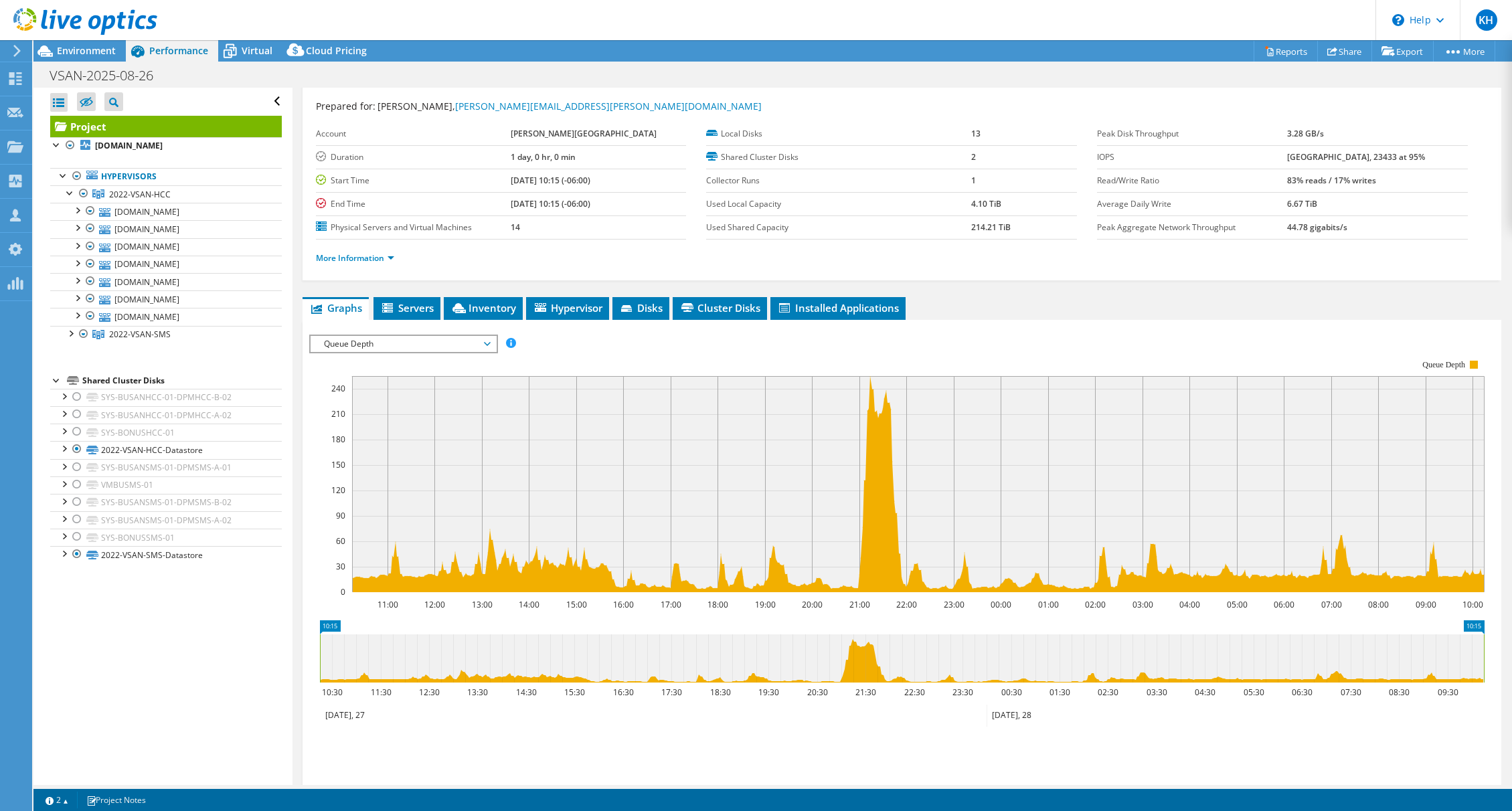
click at [492, 344] on span "Queue Depth" at bounding box center [403, 343] width 185 height 16
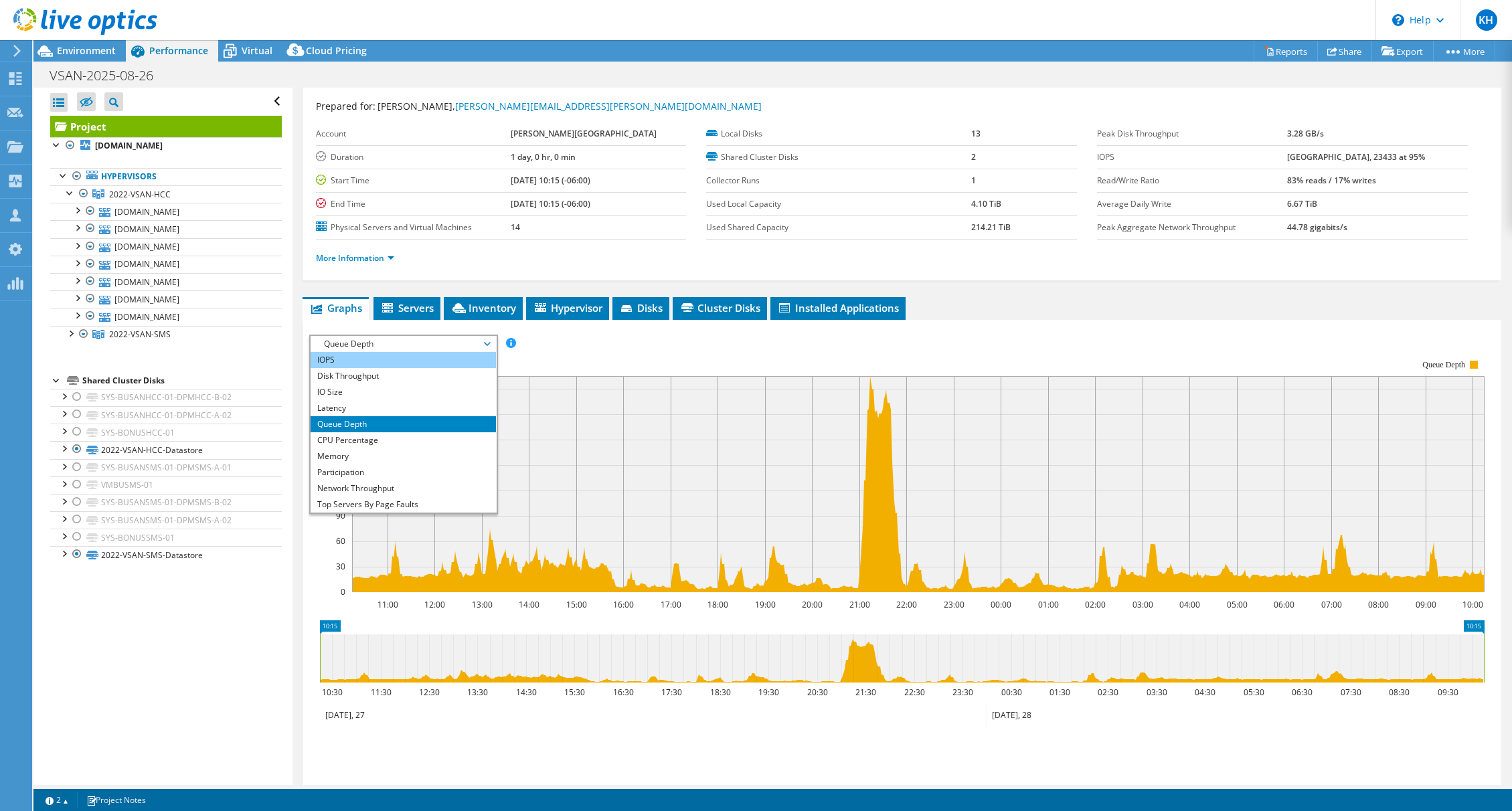
click at [444, 361] on li "IOPS" at bounding box center [403, 360] width 185 height 16
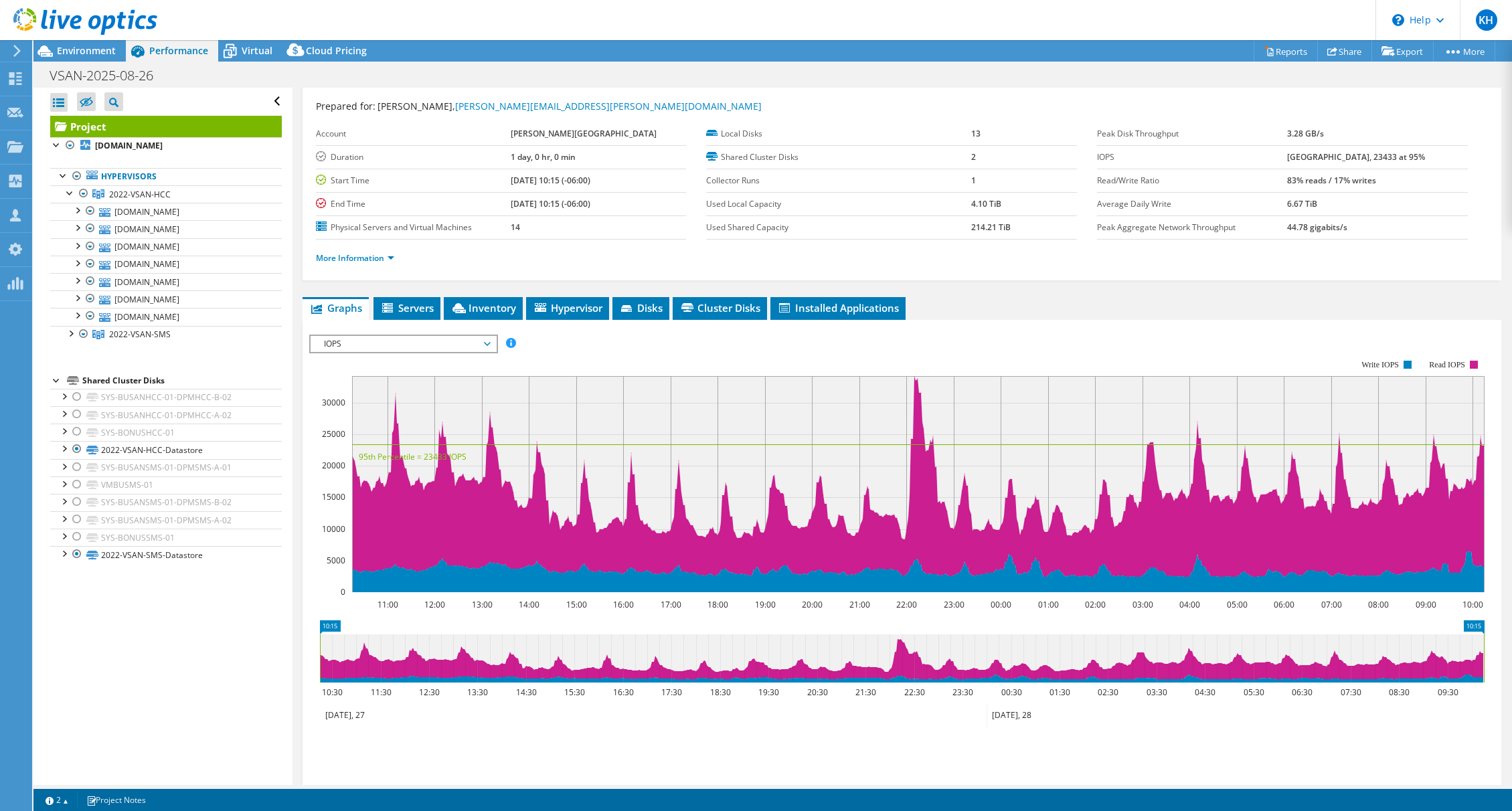
click at [486, 344] on span "IOPS" at bounding box center [402, 343] width 172 height 16
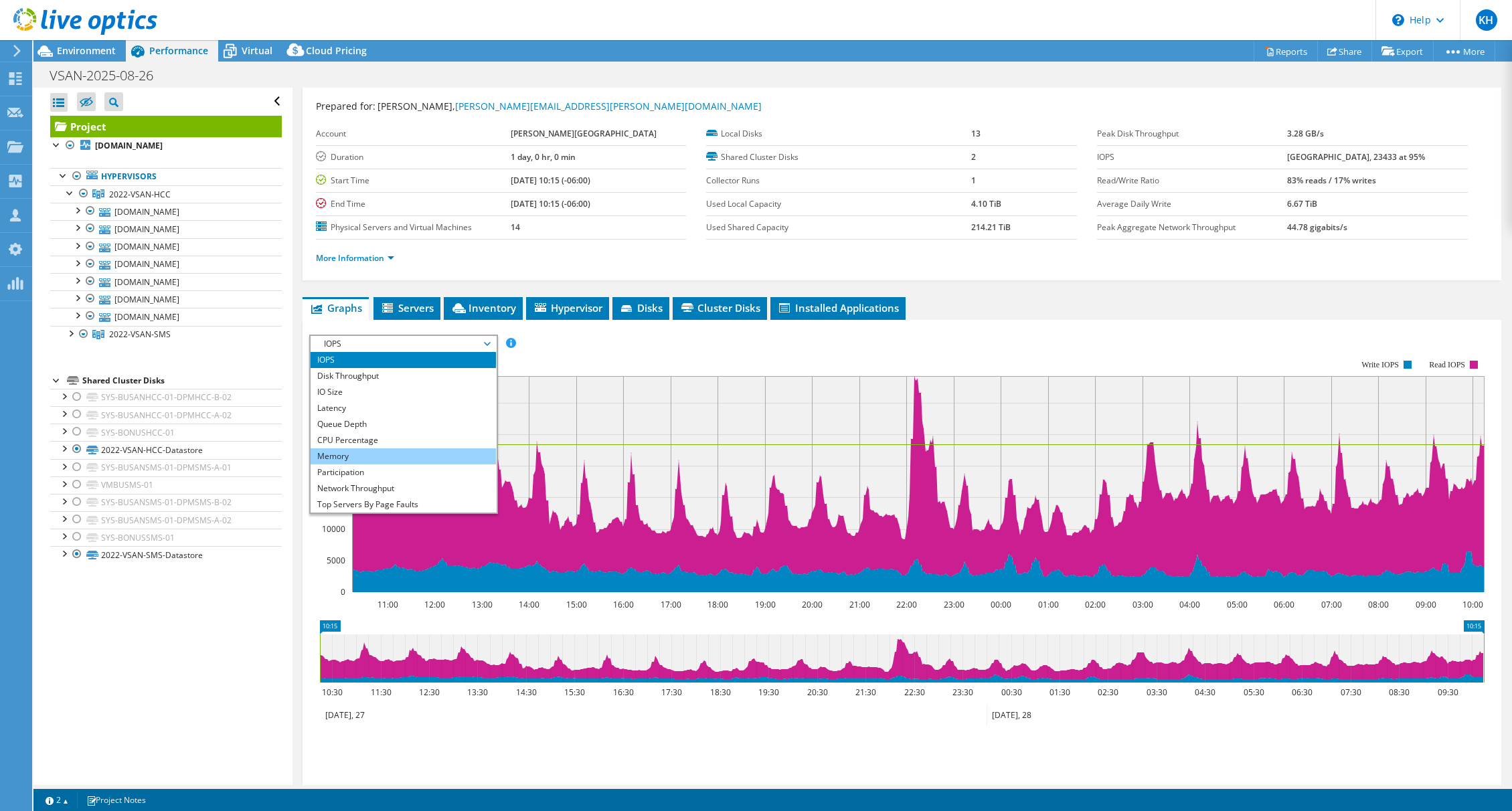
click at [443, 451] on li "Memory" at bounding box center [403, 456] width 185 height 16
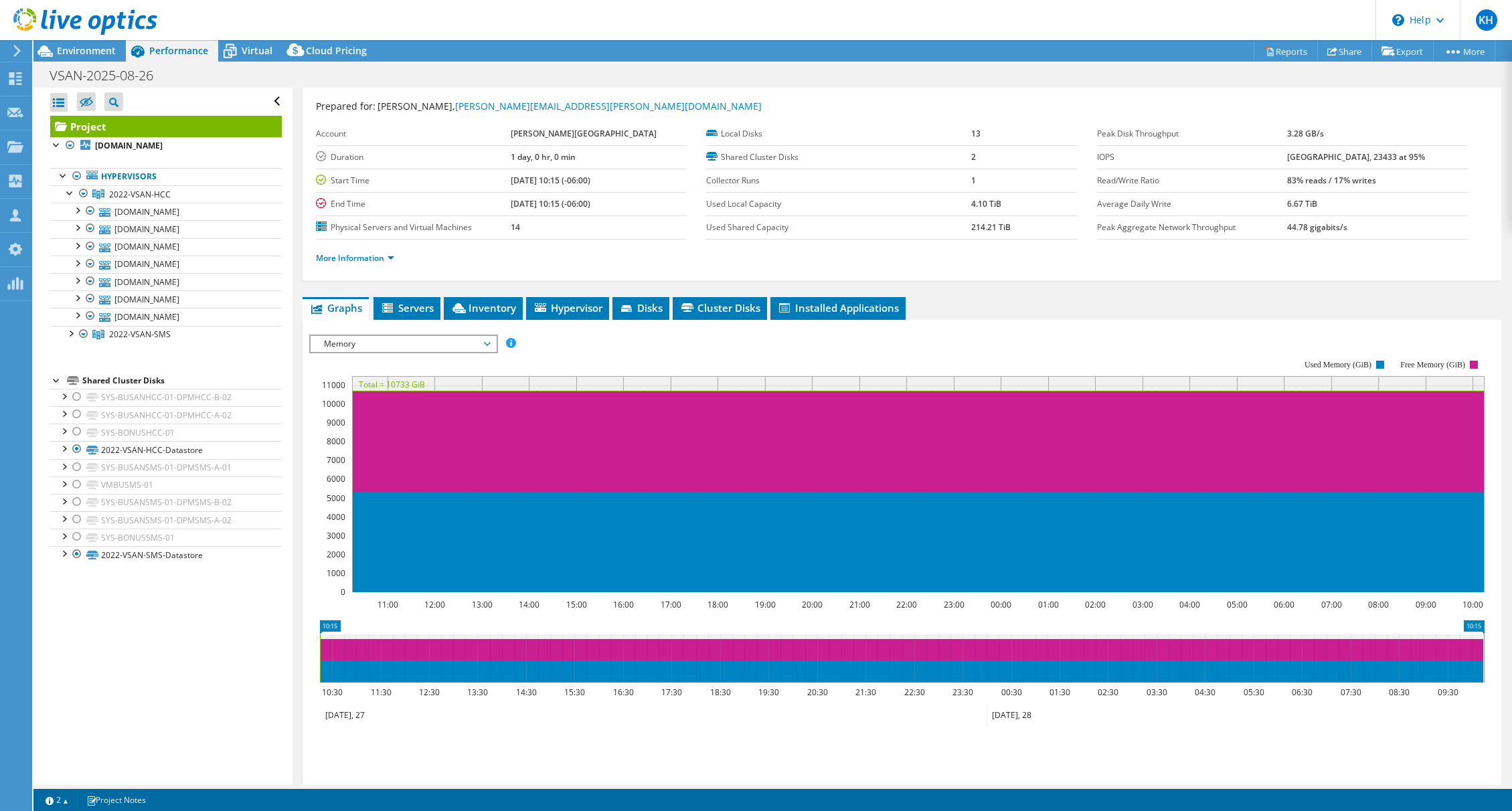
click at [460, 344] on span "Memory" at bounding box center [402, 343] width 172 height 16
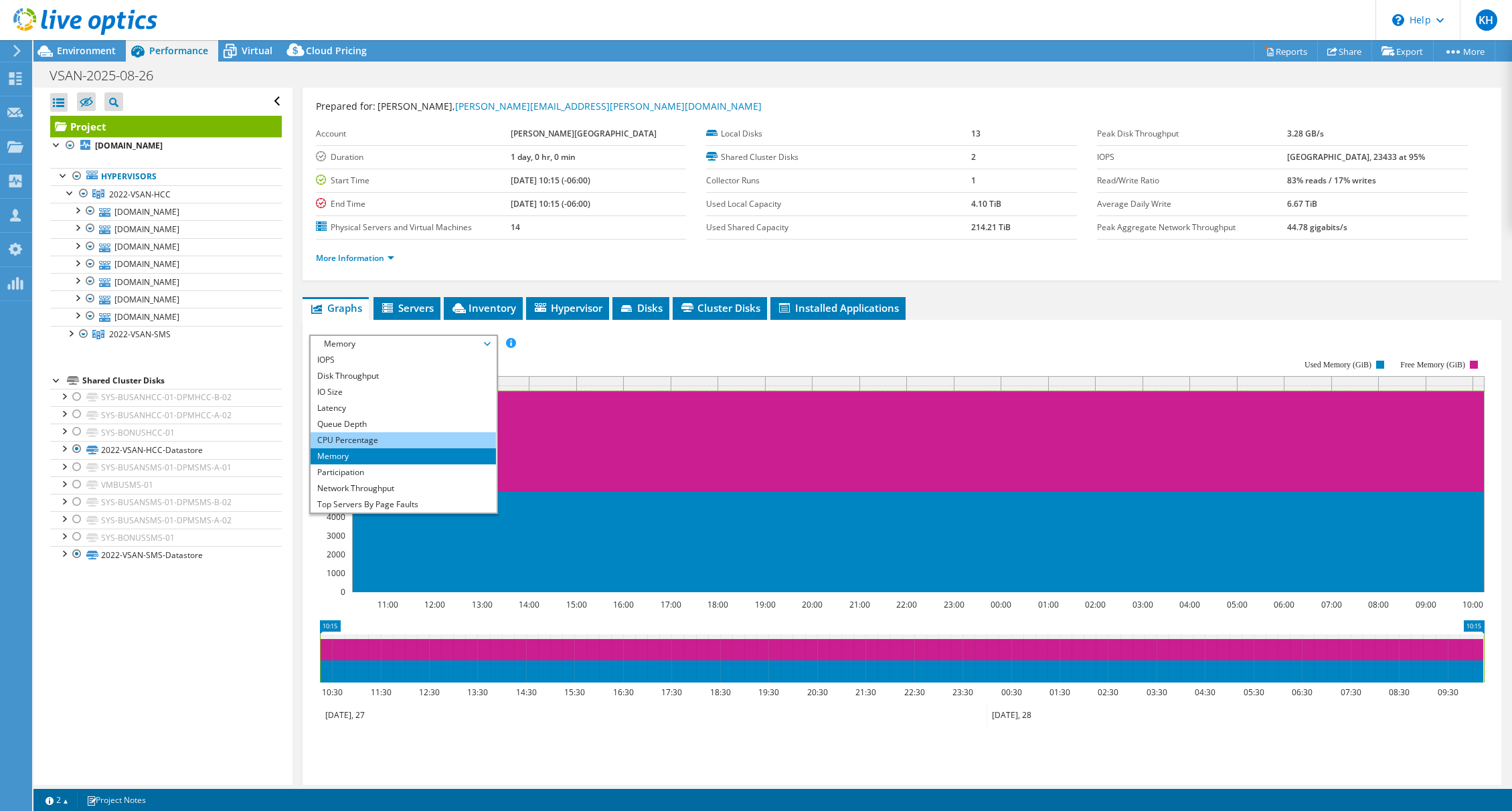
click at [446, 439] on li "CPU Percentage" at bounding box center [403, 440] width 185 height 16
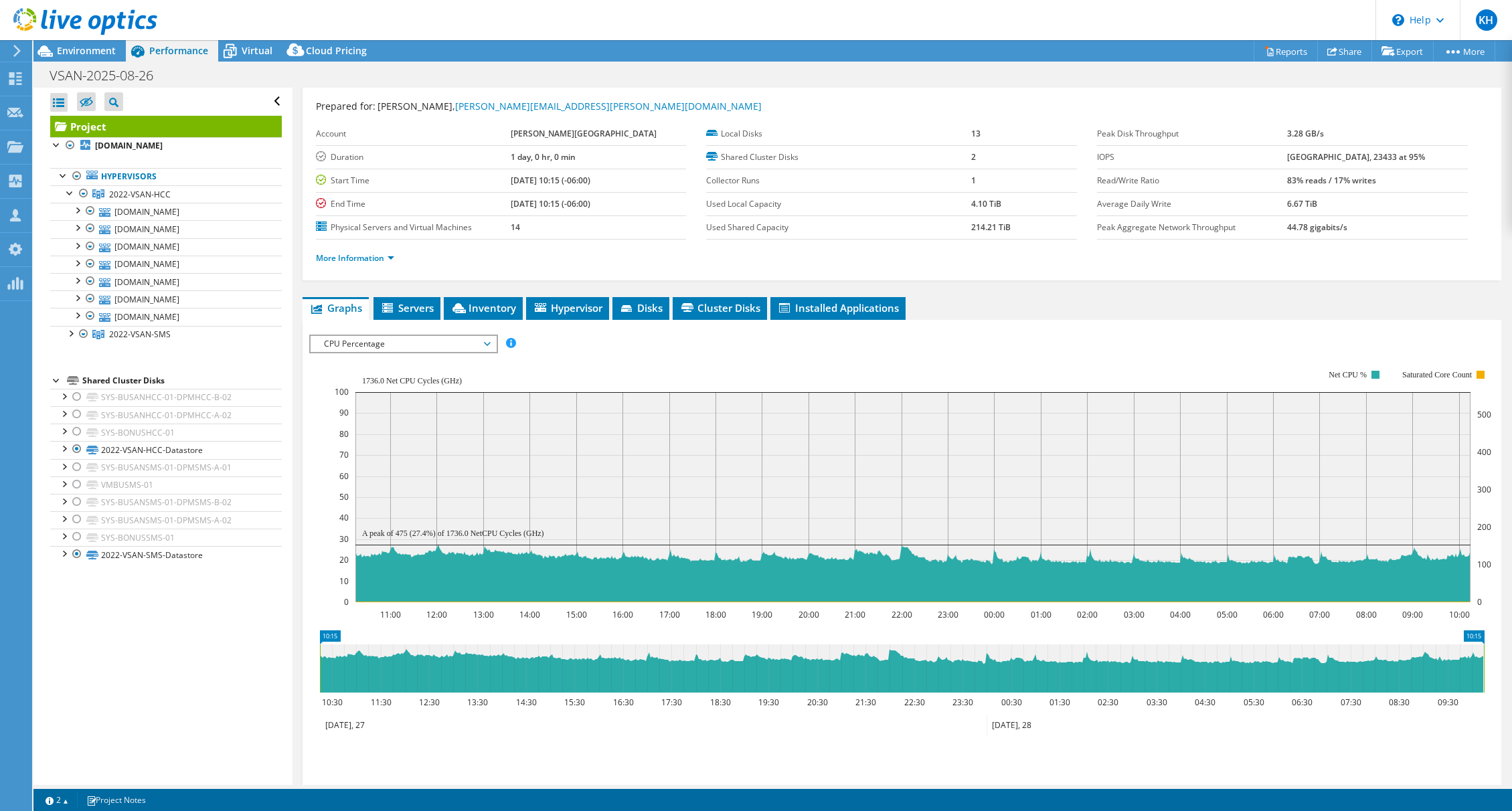
click at [486, 343] on span "CPU Percentage" at bounding box center [402, 343] width 172 height 16
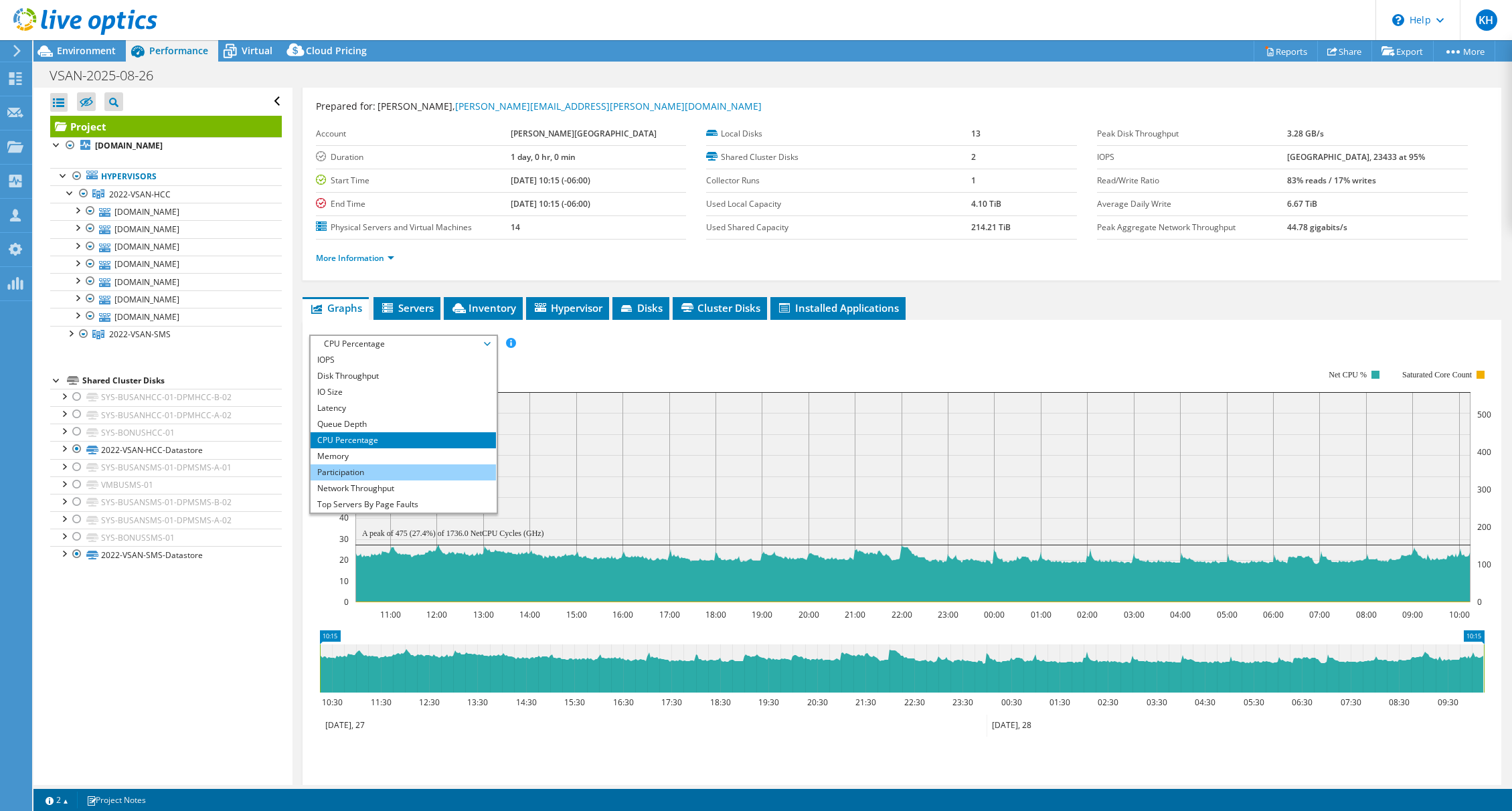
click at [453, 471] on li "Participation" at bounding box center [403, 472] width 185 height 16
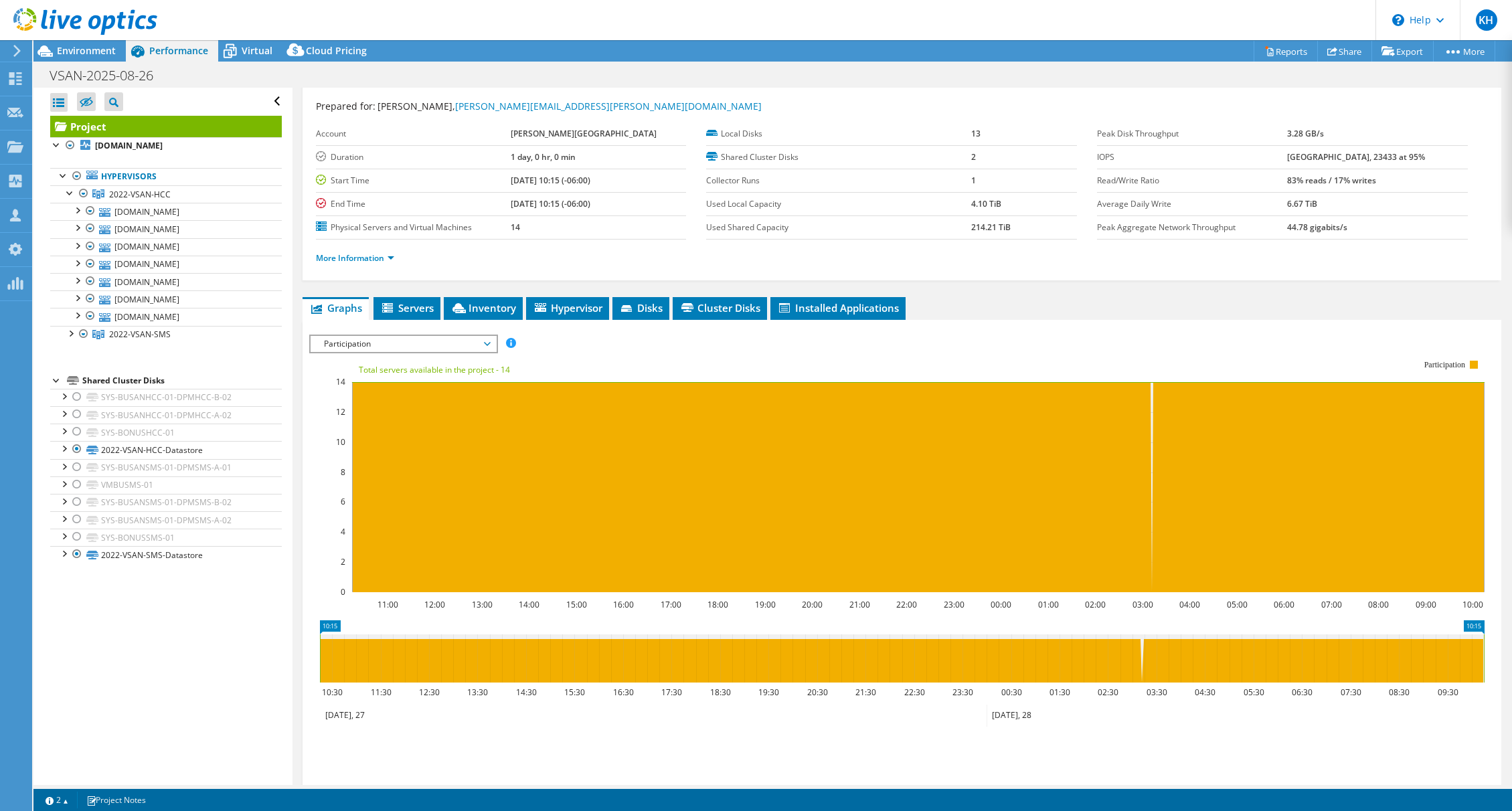
click at [482, 342] on span "Participation" at bounding box center [402, 343] width 172 height 16
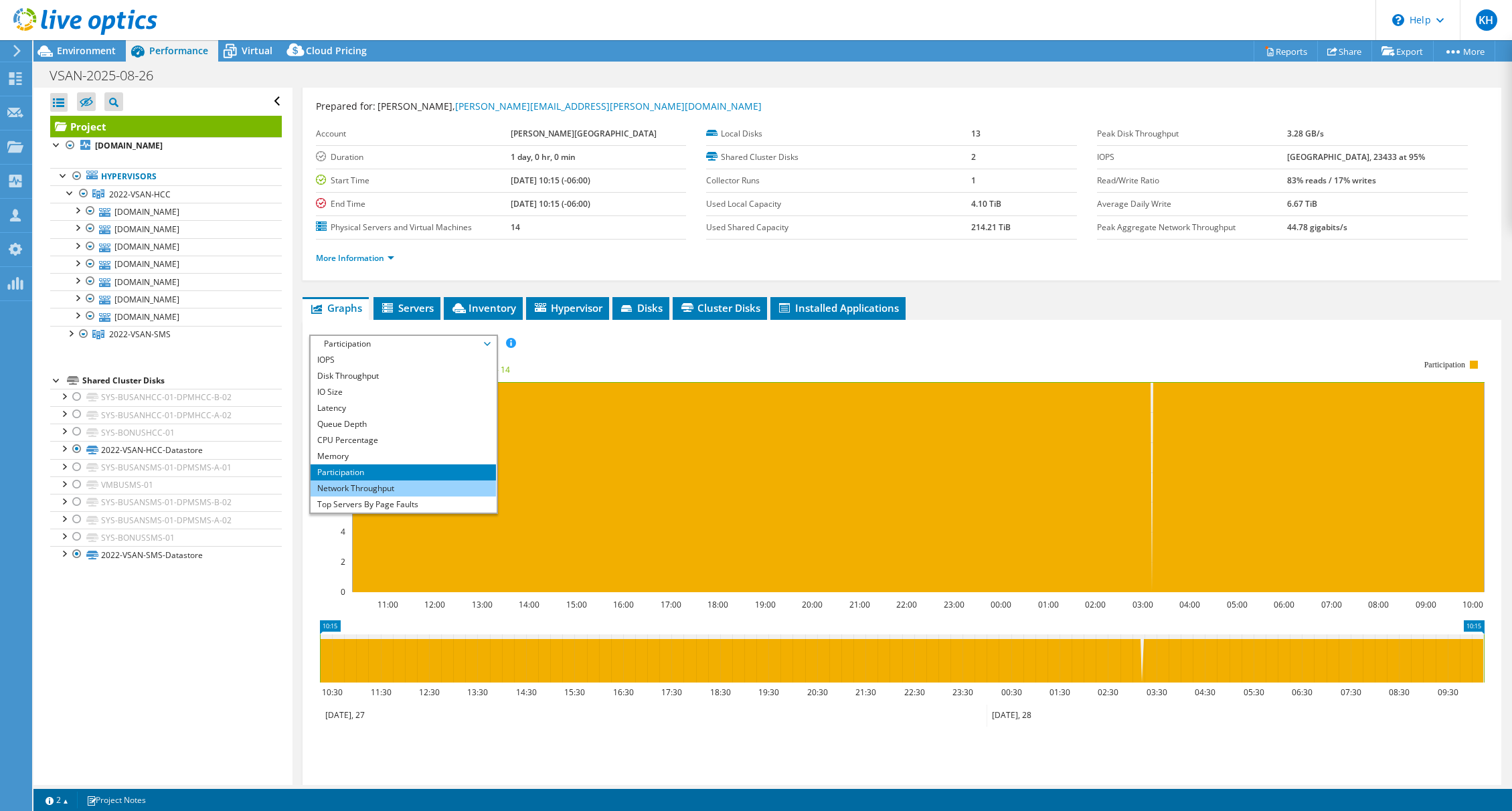
click at [435, 483] on li "Network Throughput" at bounding box center [403, 488] width 185 height 16
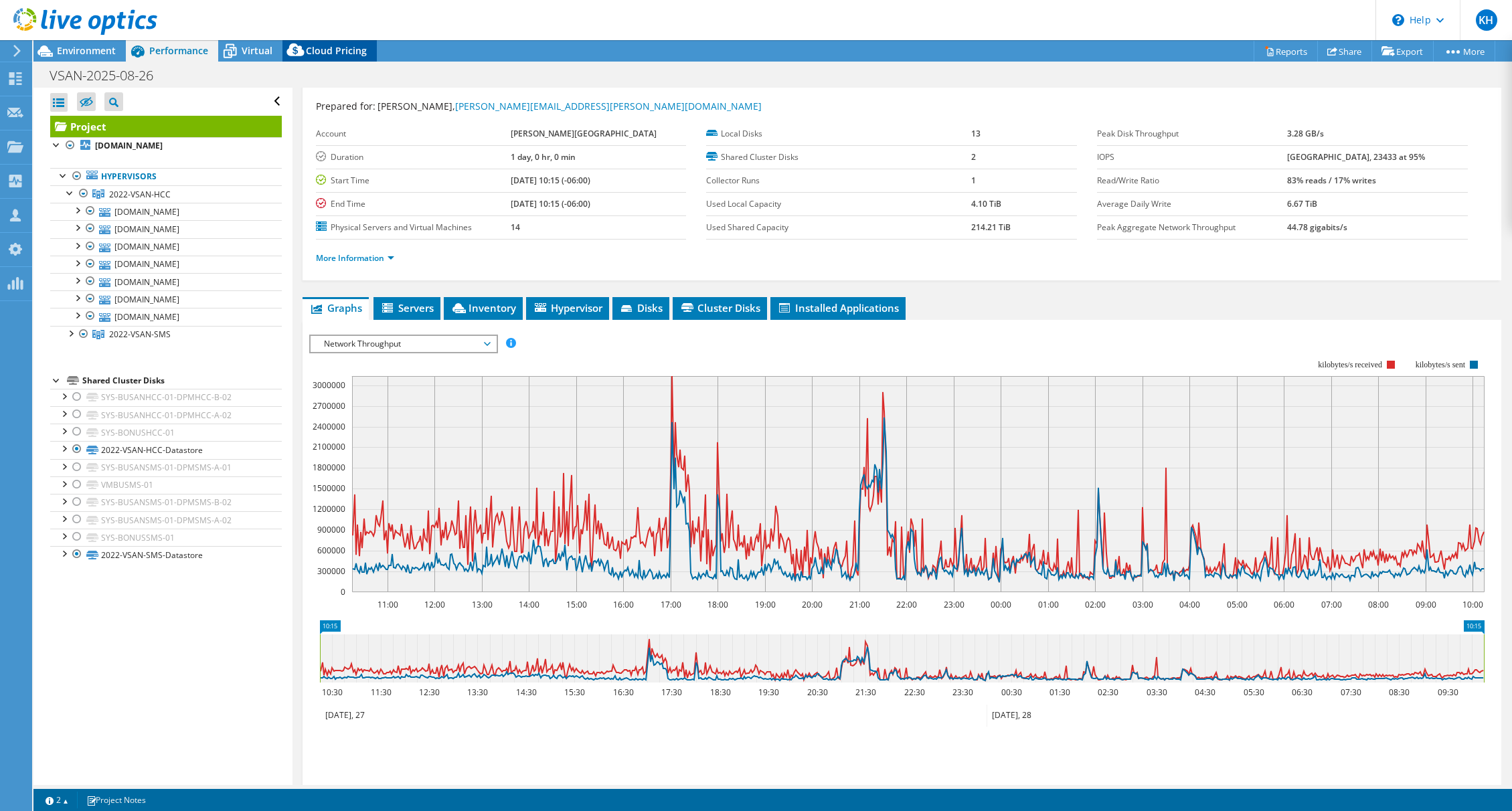
click at [332, 52] on span "Cloud Pricing" at bounding box center [337, 50] width 61 height 13
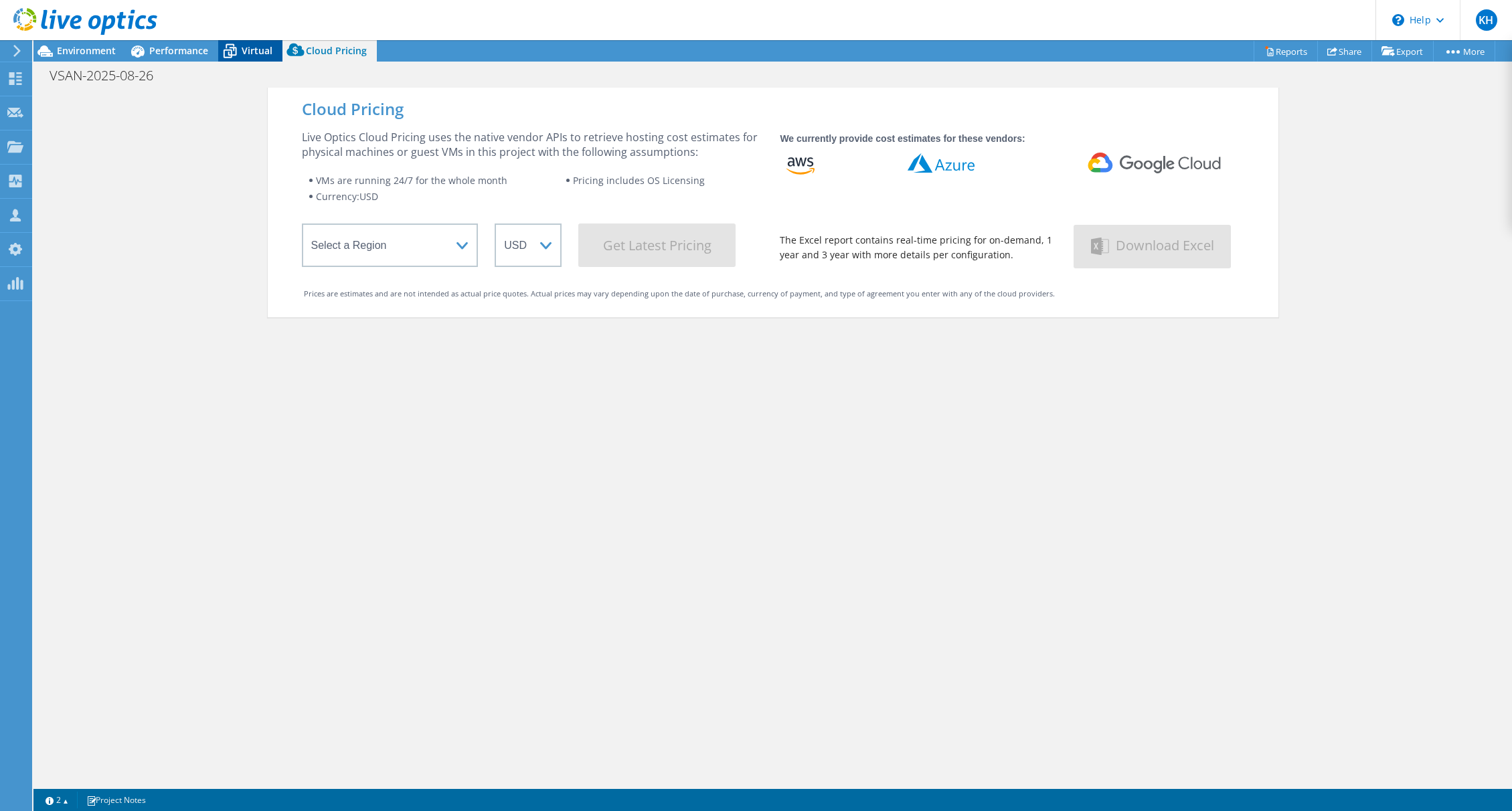
click at [255, 46] on span "Virtual" at bounding box center [256, 50] width 30 height 13
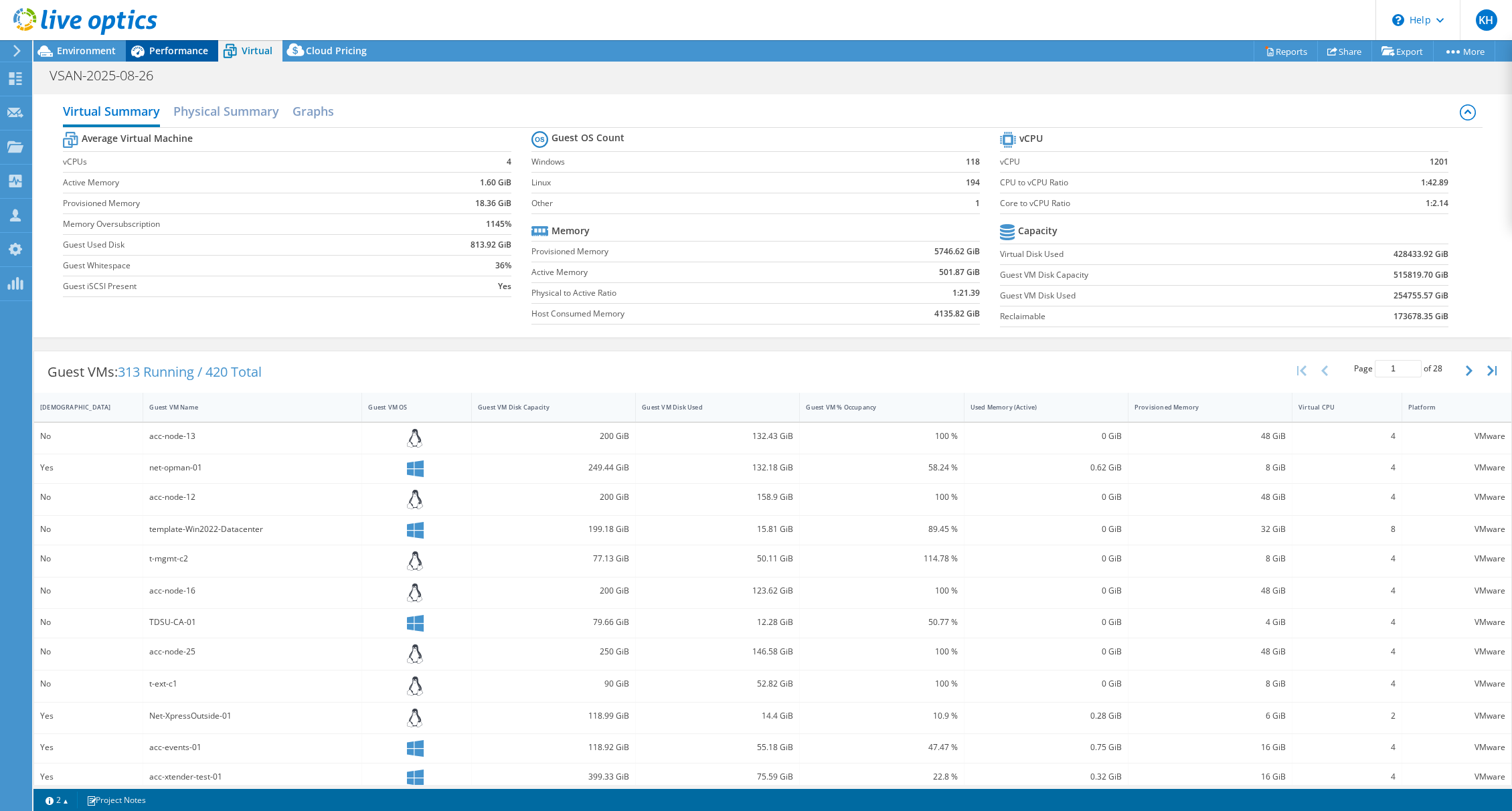
click at [195, 45] on span "Performance" at bounding box center [179, 50] width 59 height 13
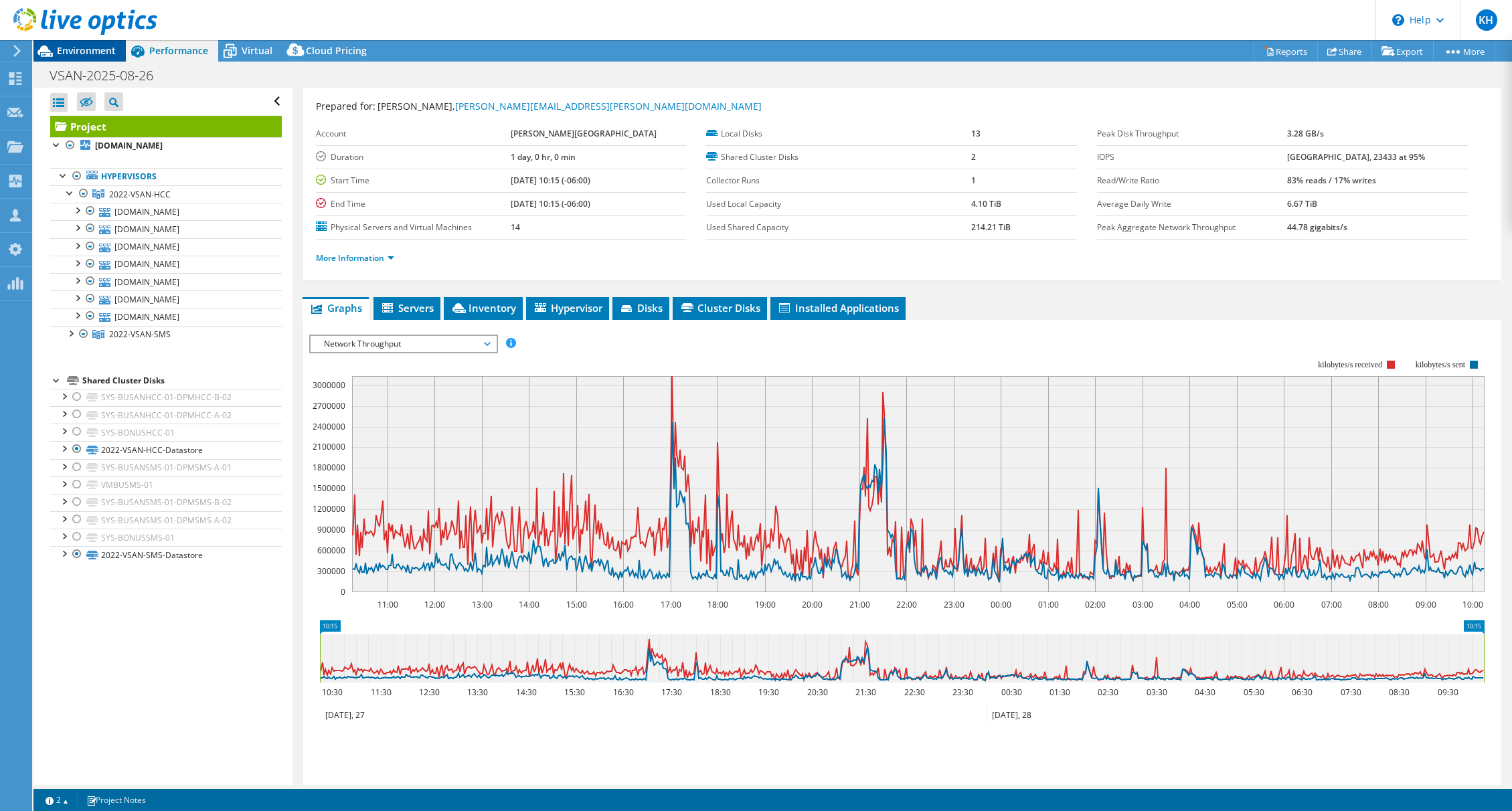
click at [94, 50] on span "Environment" at bounding box center [86, 50] width 59 height 13
